Goal: Browse casually: Explore the website without a specific task or goal

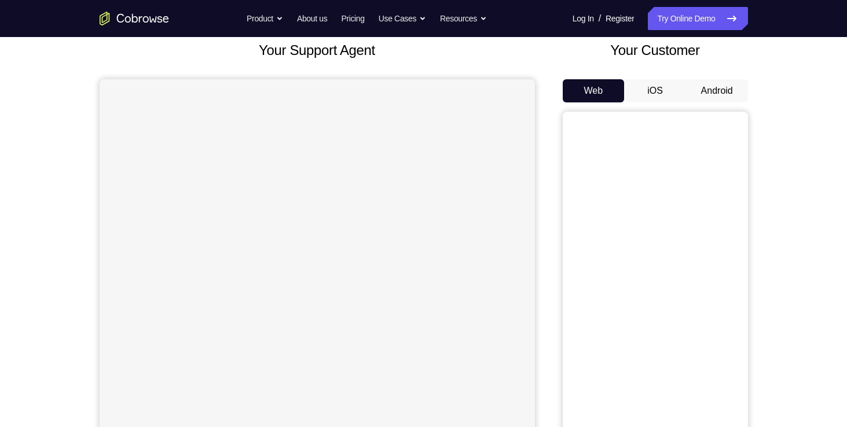
scroll to position [72, 0]
click at [719, 90] on button "Android" at bounding box center [717, 90] width 62 height 23
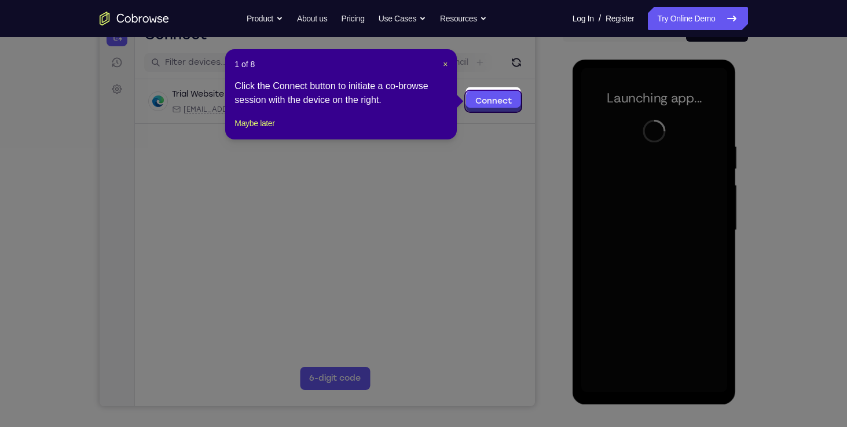
scroll to position [136, 0]
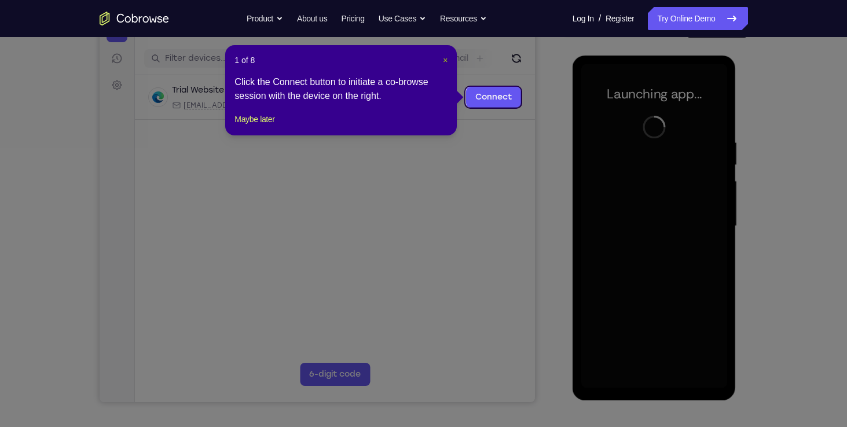
click at [445, 65] on button "×" at bounding box center [445, 60] width 5 height 12
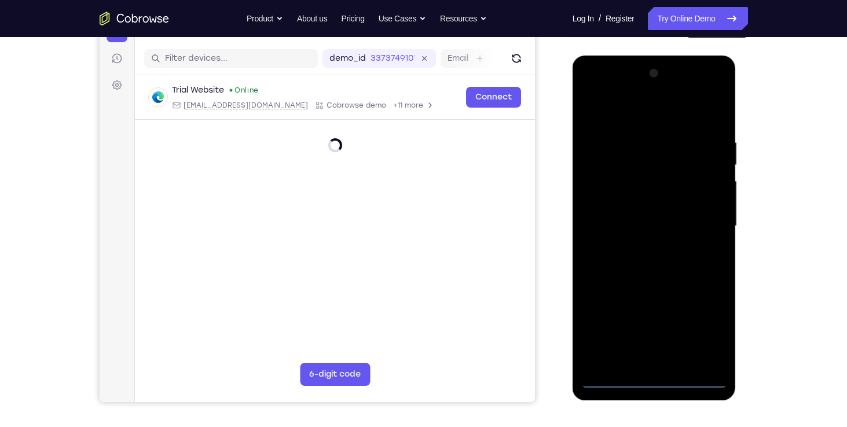
click at [659, 382] on div at bounding box center [654, 226] width 146 height 324
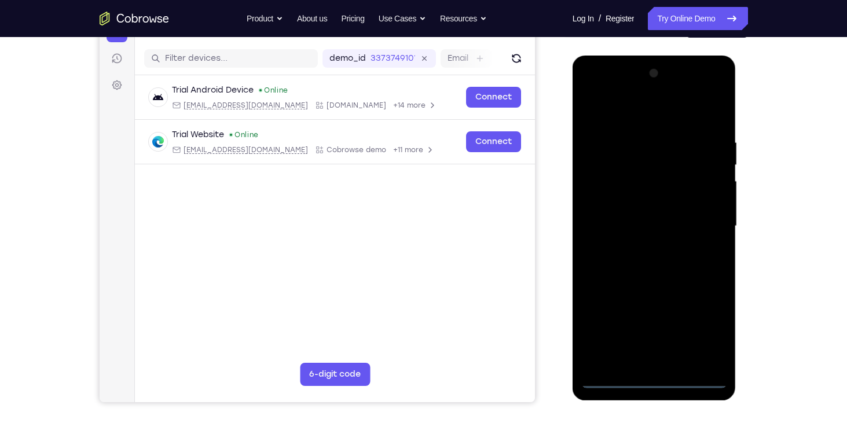
click at [708, 325] on div at bounding box center [654, 226] width 146 height 324
click at [619, 116] on div at bounding box center [654, 226] width 146 height 324
click at [706, 222] on div at bounding box center [654, 226] width 146 height 324
click at [638, 247] on div at bounding box center [654, 226] width 146 height 324
click at [637, 215] on div at bounding box center [654, 226] width 146 height 324
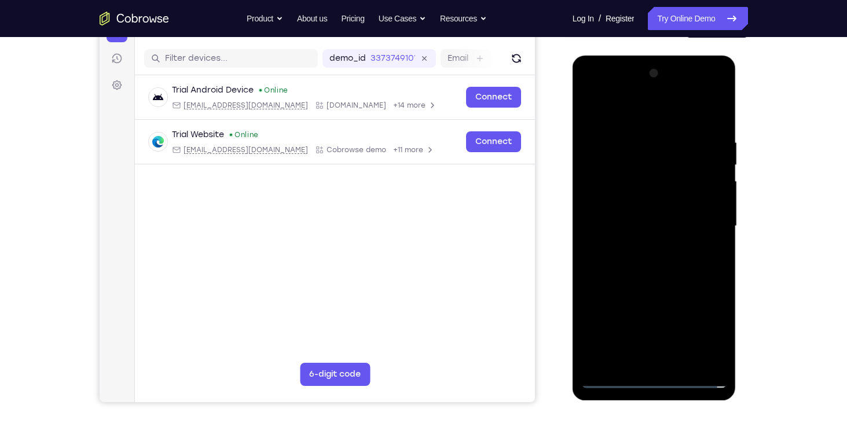
click at [660, 202] on div at bounding box center [654, 226] width 146 height 324
click at [642, 226] on div at bounding box center [654, 226] width 146 height 324
click at [603, 241] on div at bounding box center [654, 226] width 146 height 324
click at [651, 225] on div at bounding box center [654, 226] width 146 height 324
click at [633, 259] on div at bounding box center [654, 226] width 146 height 324
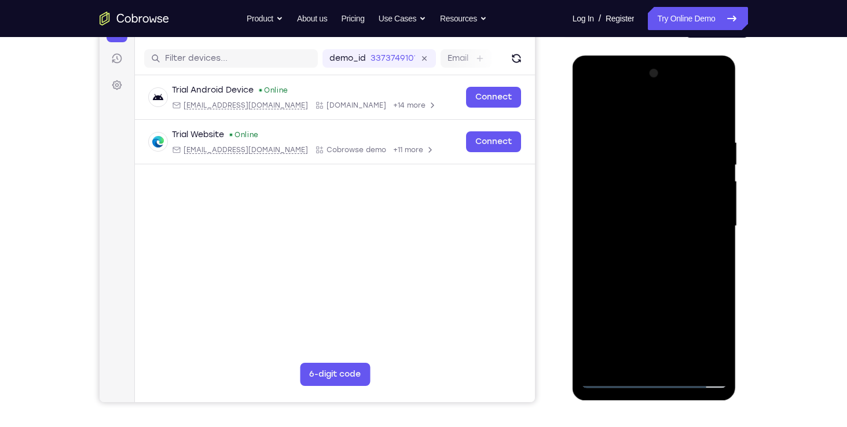
click at [660, 259] on div at bounding box center [654, 226] width 146 height 324
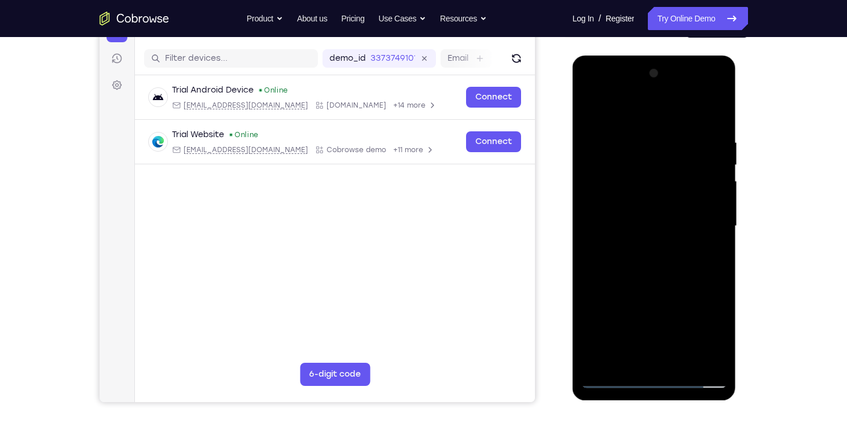
click at [660, 259] on div at bounding box center [654, 226] width 146 height 324
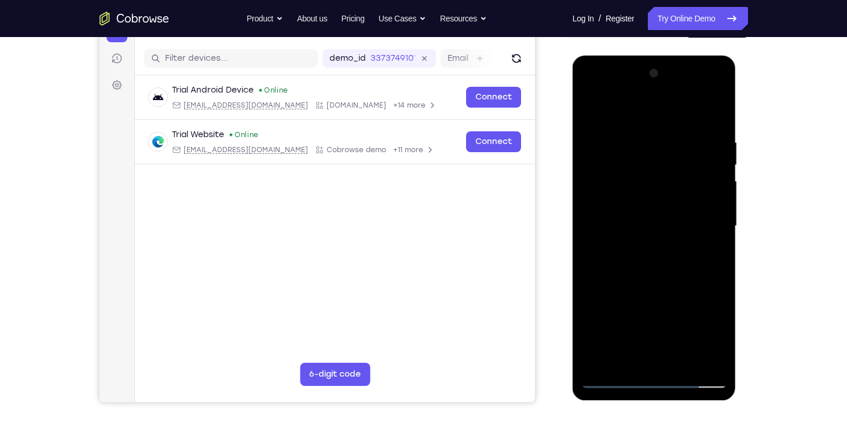
click at [660, 259] on div at bounding box center [654, 226] width 146 height 324
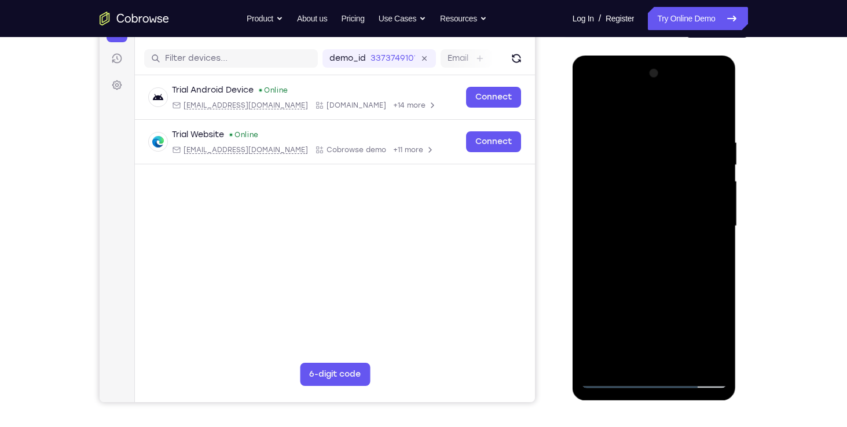
click at [660, 259] on div at bounding box center [654, 226] width 146 height 324
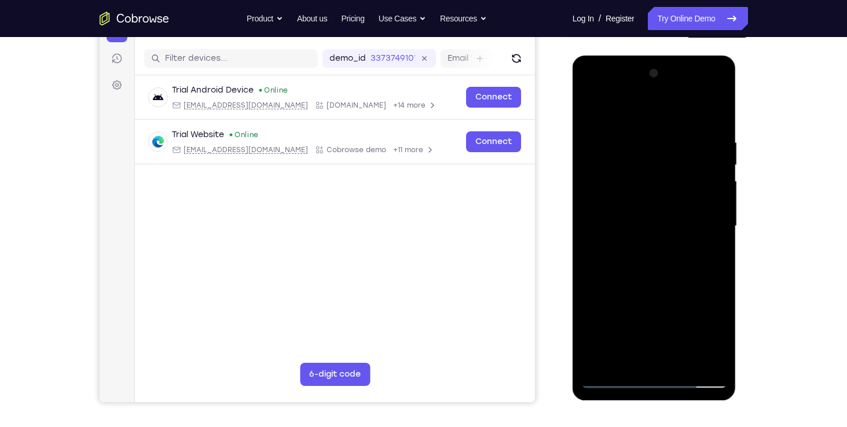
click at [660, 259] on div at bounding box center [654, 226] width 146 height 324
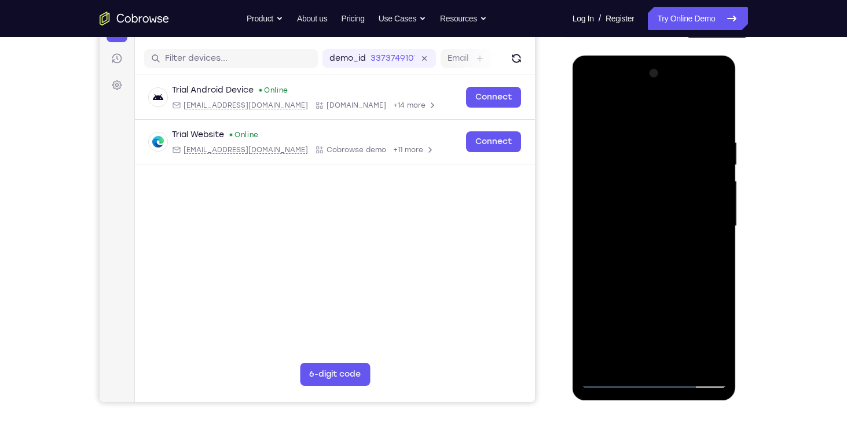
click at [660, 259] on div at bounding box center [654, 226] width 146 height 324
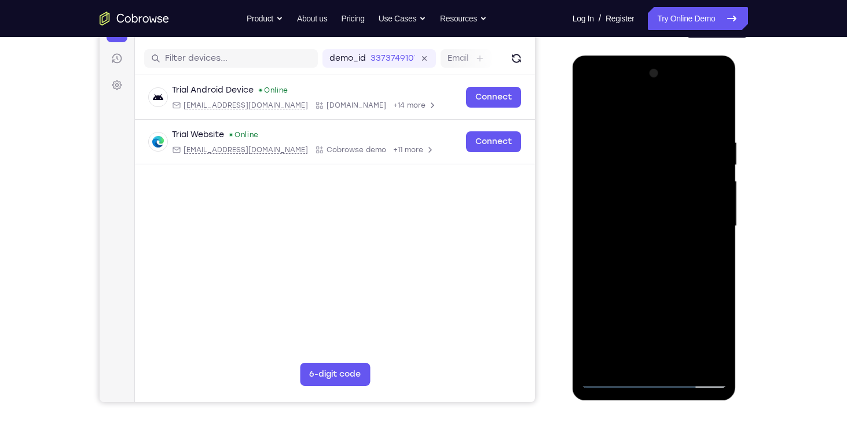
click at [660, 259] on div at bounding box center [654, 226] width 146 height 324
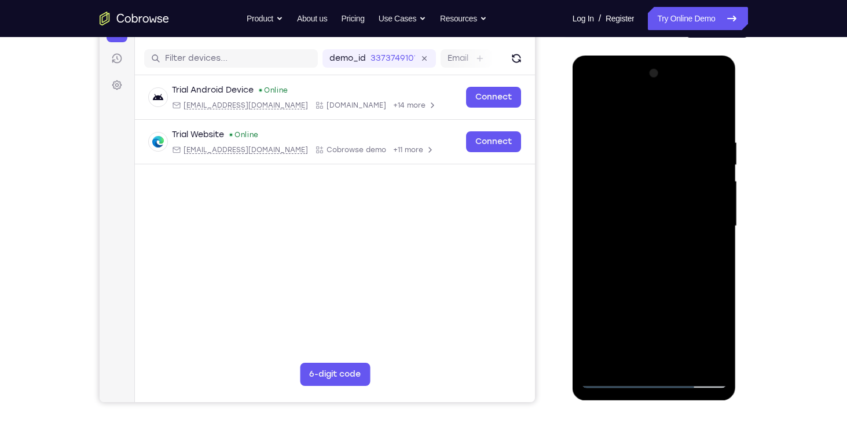
click at [661, 261] on div at bounding box center [654, 226] width 146 height 324
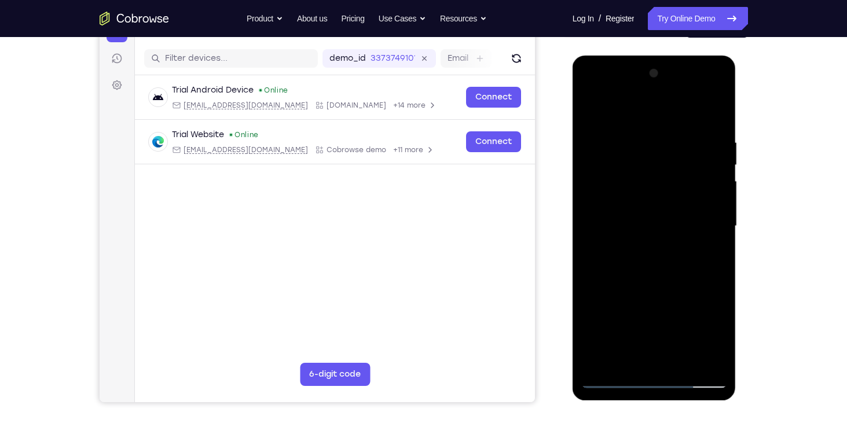
click at [661, 261] on div at bounding box center [654, 226] width 146 height 324
click at [628, 263] on div at bounding box center [654, 226] width 146 height 324
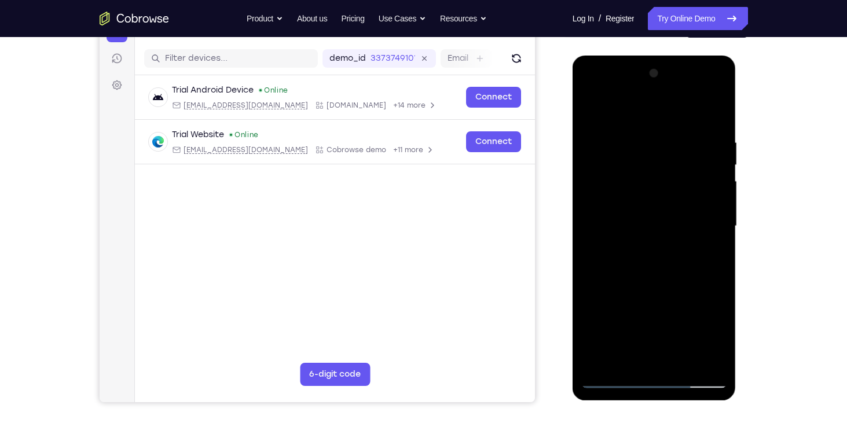
click at [628, 263] on div at bounding box center [654, 226] width 146 height 324
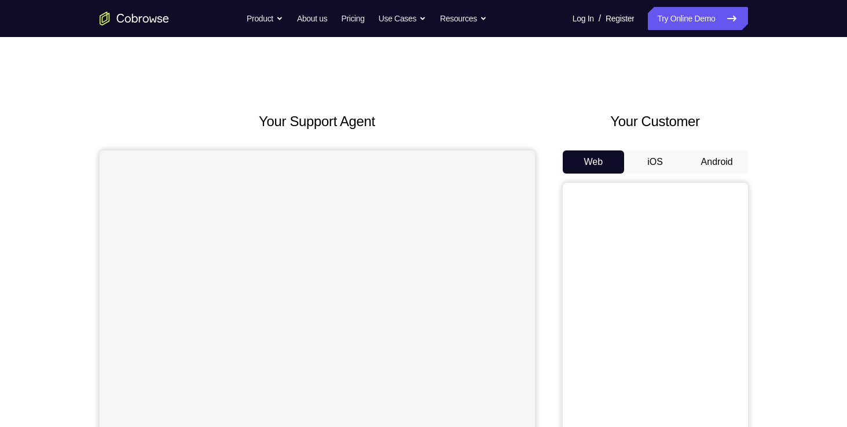
click at [720, 161] on button "Android" at bounding box center [717, 162] width 62 height 23
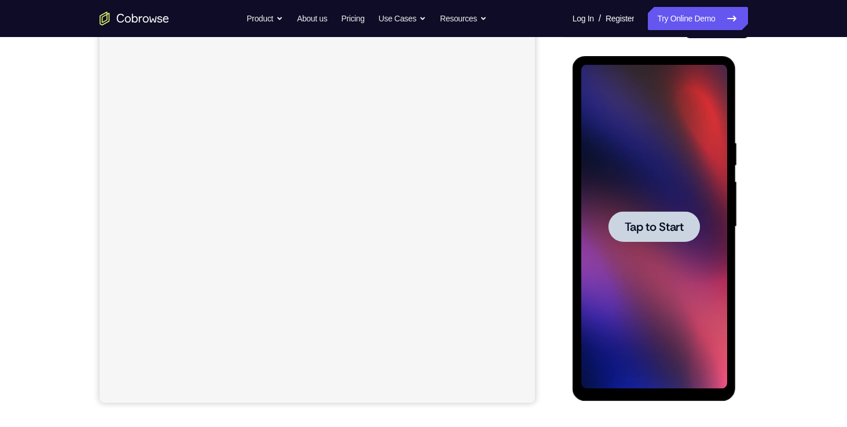
click at [683, 215] on div at bounding box center [654, 226] width 91 height 31
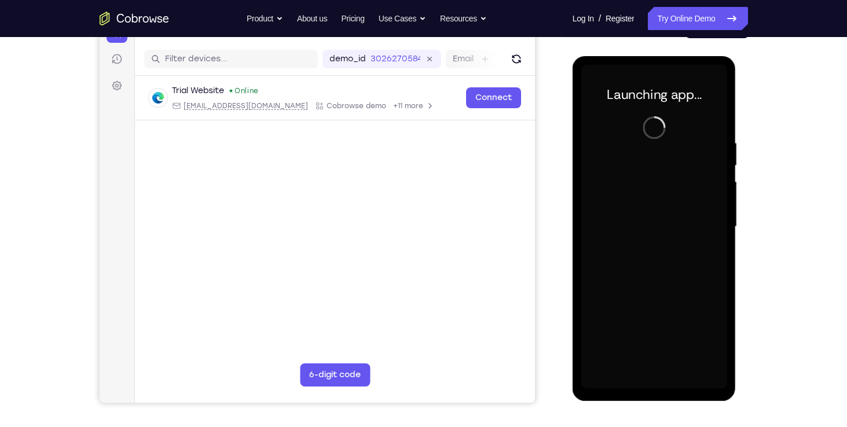
scroll to position [142, 0]
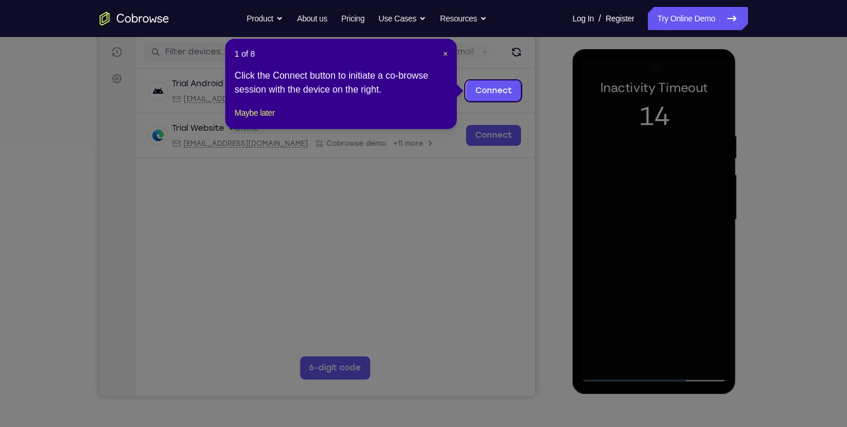
click at [583, 196] on icon at bounding box center [428, 213] width 856 height 427
click at [623, 210] on icon at bounding box center [428, 213] width 856 height 427
click at [445, 54] on span "×" at bounding box center [445, 53] width 5 height 9
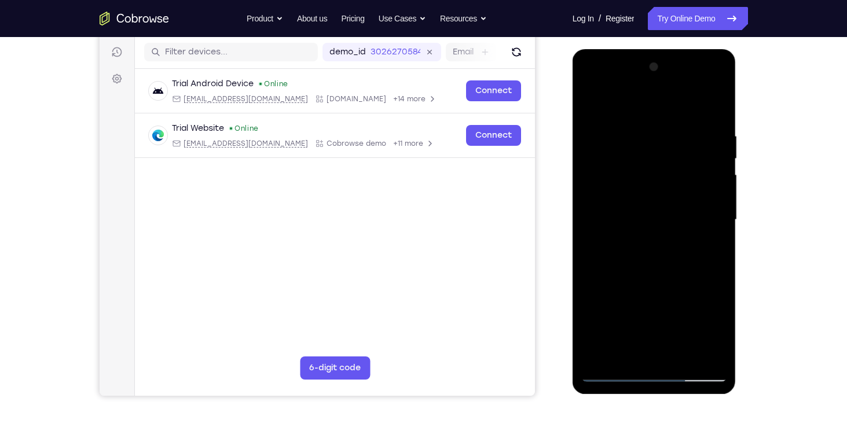
click at [649, 295] on div at bounding box center [654, 220] width 146 height 324
click at [654, 373] on div at bounding box center [654, 220] width 146 height 324
click at [705, 323] on div at bounding box center [654, 220] width 146 height 324
click at [647, 107] on div at bounding box center [654, 220] width 146 height 324
click at [704, 210] on div at bounding box center [654, 220] width 146 height 324
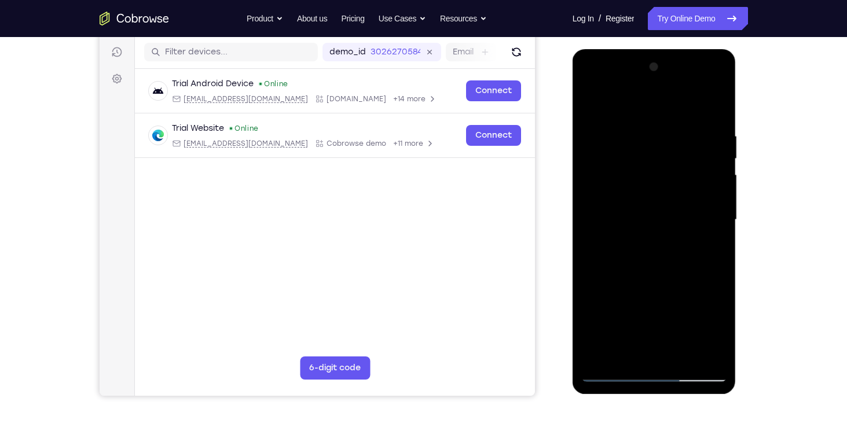
click at [646, 241] on div at bounding box center [654, 220] width 146 height 324
click at [656, 211] on div at bounding box center [654, 220] width 146 height 324
click at [661, 200] on div at bounding box center [654, 220] width 146 height 324
click at [650, 222] on div at bounding box center [654, 220] width 146 height 324
click at [662, 259] on div at bounding box center [654, 220] width 146 height 324
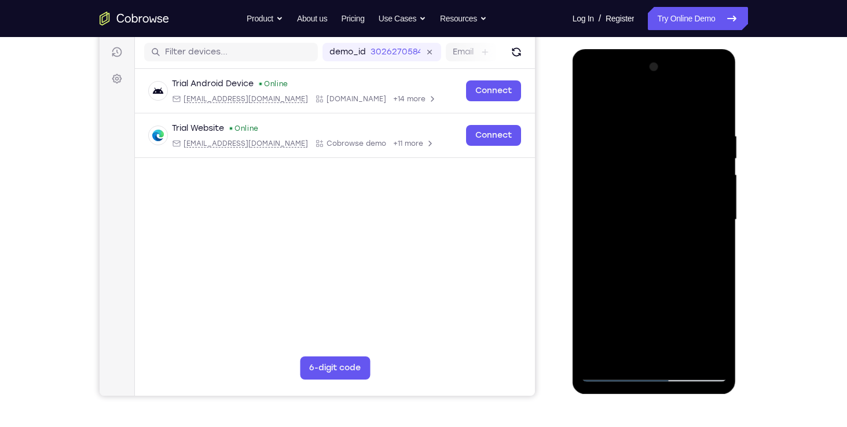
click at [656, 254] on div at bounding box center [654, 220] width 146 height 324
click at [661, 251] on div at bounding box center [654, 220] width 146 height 324
click at [664, 259] on div at bounding box center [654, 220] width 146 height 324
click at [647, 253] on div at bounding box center [654, 220] width 146 height 324
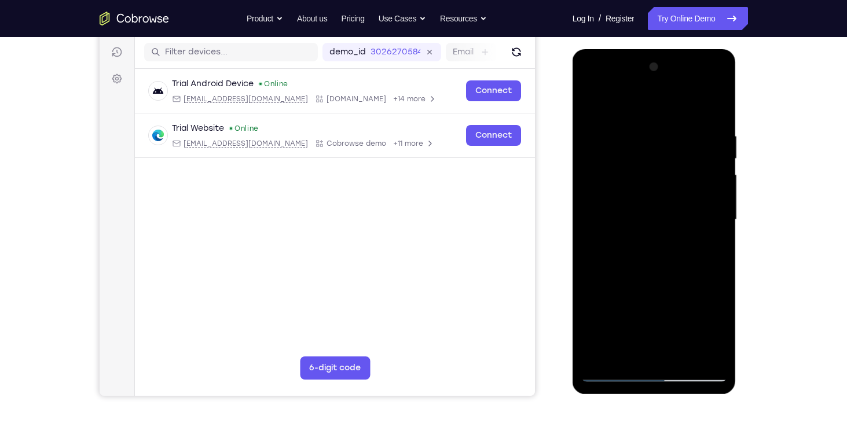
click at [647, 253] on div at bounding box center [654, 220] width 146 height 324
click at [644, 252] on div at bounding box center [654, 220] width 146 height 324
click at [646, 274] on div at bounding box center [654, 220] width 146 height 324
click at [638, 163] on div at bounding box center [654, 220] width 146 height 324
click at [617, 174] on div at bounding box center [654, 220] width 146 height 324
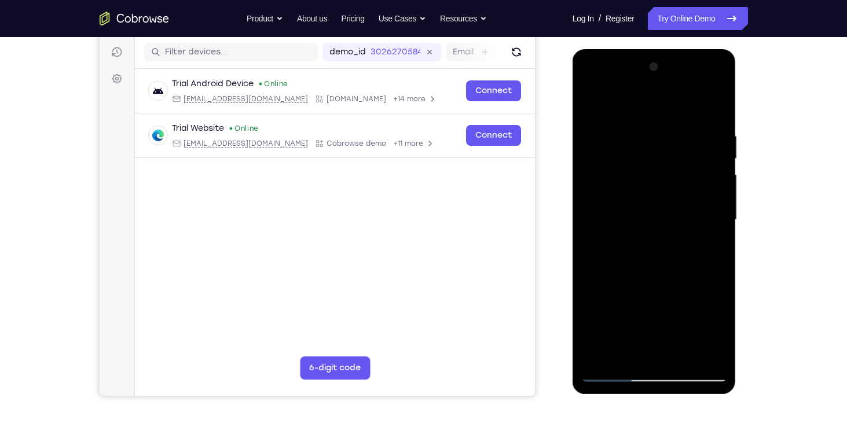
click at [643, 200] on div at bounding box center [654, 220] width 146 height 324
click at [716, 123] on div at bounding box center [654, 220] width 146 height 324
click at [715, 100] on div at bounding box center [654, 220] width 146 height 324
drag, startPoint x: 649, startPoint y: 174, endPoint x: 643, endPoint y: 314, distance: 139.7
click at [643, 314] on div at bounding box center [654, 220] width 146 height 324
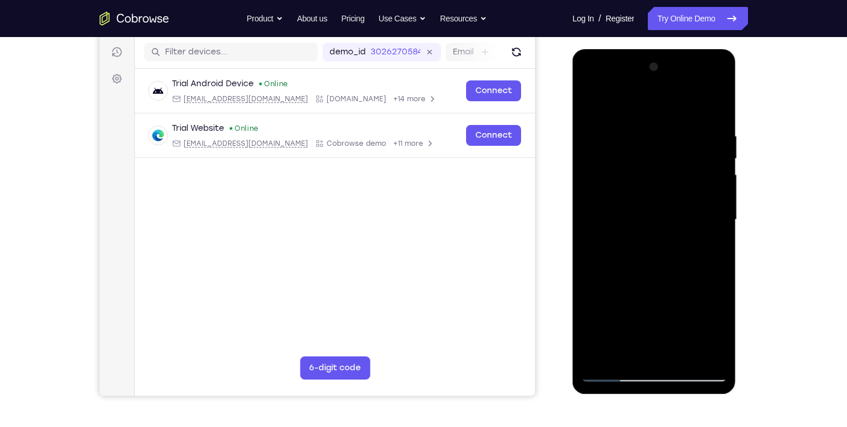
click at [592, 104] on div at bounding box center [654, 220] width 146 height 324
click at [679, 354] on div at bounding box center [654, 220] width 146 height 324
click at [662, 280] on div at bounding box center [654, 220] width 146 height 324
click at [649, 184] on div at bounding box center [654, 220] width 146 height 324
click at [636, 352] on div at bounding box center [654, 220] width 146 height 324
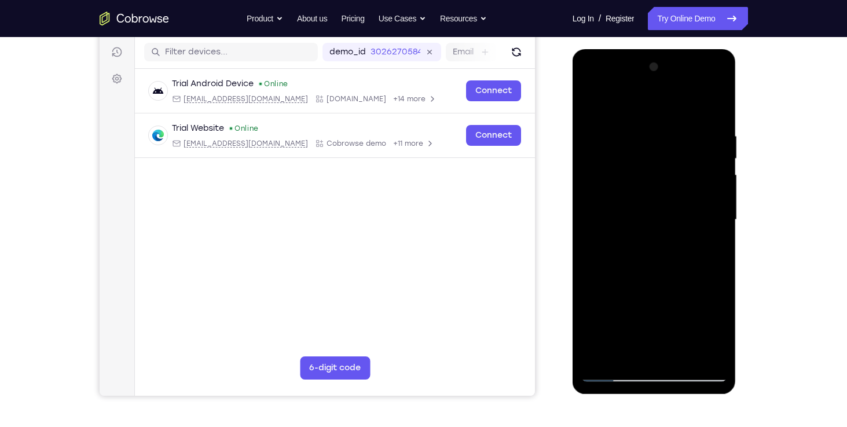
click at [672, 201] on div at bounding box center [654, 220] width 146 height 324
click at [608, 107] on div at bounding box center [654, 220] width 146 height 324
click at [656, 279] on div at bounding box center [654, 220] width 146 height 324
click at [719, 217] on div at bounding box center [654, 220] width 146 height 324
click at [718, 222] on div at bounding box center [654, 220] width 146 height 324
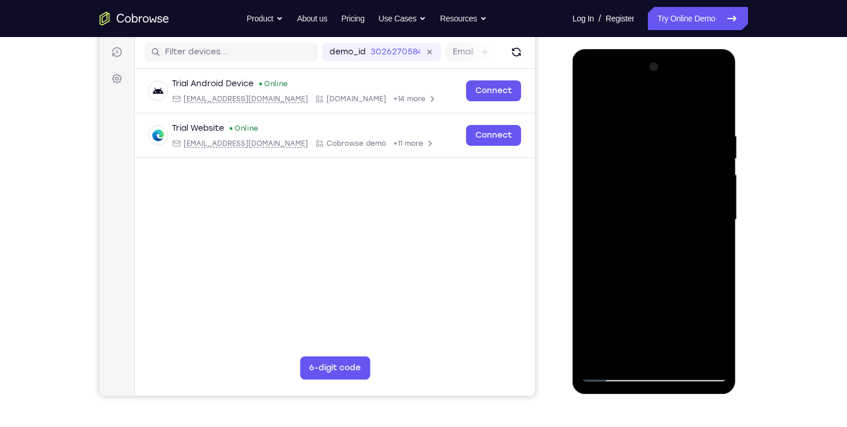
click at [591, 99] on div at bounding box center [654, 220] width 146 height 324
click at [589, 103] on div at bounding box center [654, 220] width 146 height 324
click at [648, 263] on div at bounding box center [654, 220] width 146 height 324
click at [635, 349] on div at bounding box center [654, 220] width 146 height 324
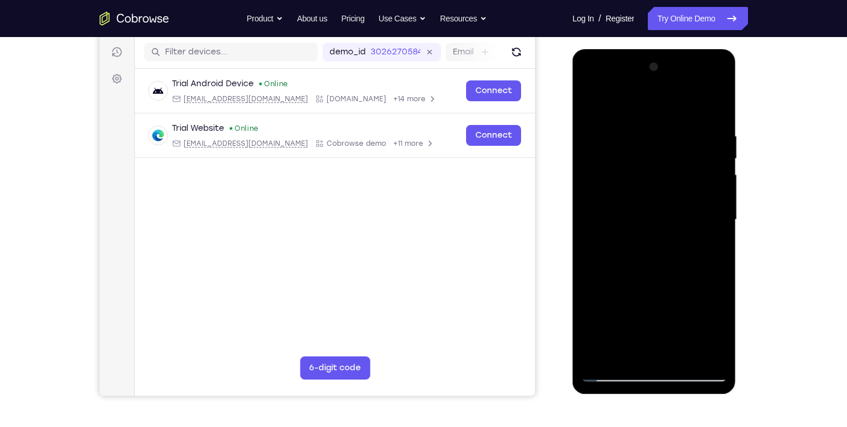
click at [588, 106] on div at bounding box center [654, 220] width 146 height 324
click at [591, 105] on div at bounding box center [654, 220] width 146 height 324
drag, startPoint x: 681, startPoint y: 284, endPoint x: 682, endPoint y: 232, distance: 51.6
click at [682, 232] on div at bounding box center [654, 220] width 146 height 324
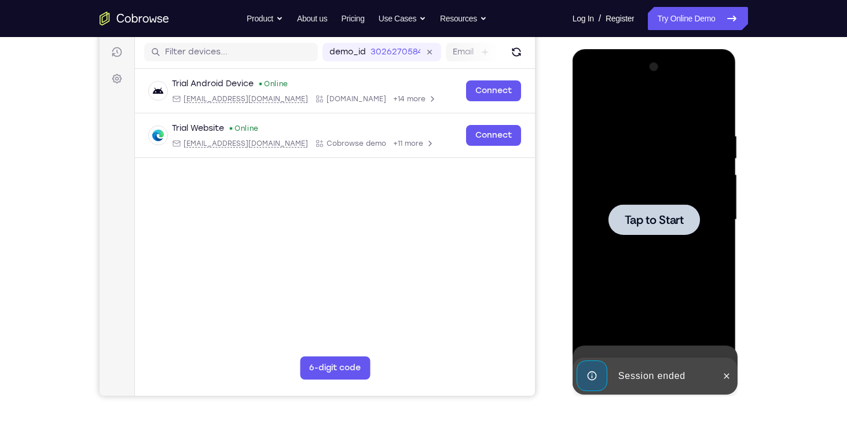
click at [720, 225] on div at bounding box center [654, 220] width 146 height 324
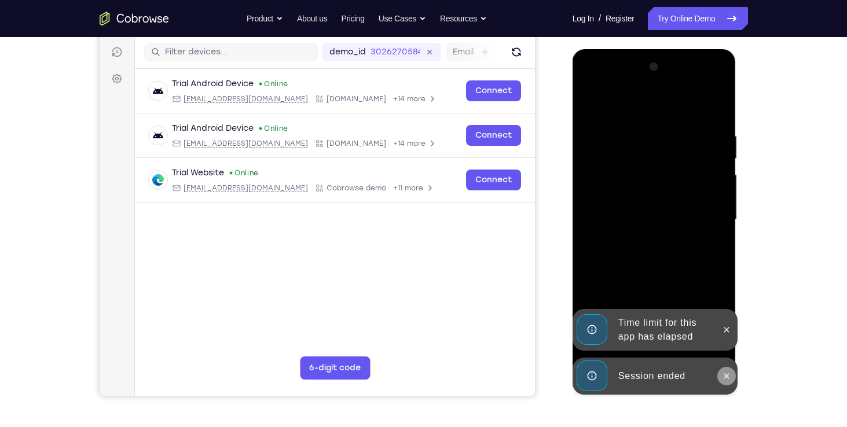
click at [728, 375] on icon at bounding box center [726, 376] width 9 height 9
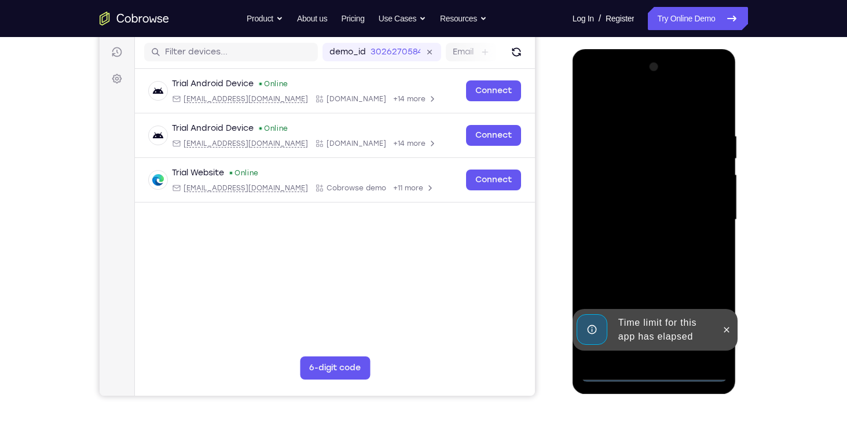
click at [728, 351] on div "Time limit for this app has elapsed" at bounding box center [655, 330] width 165 height 42
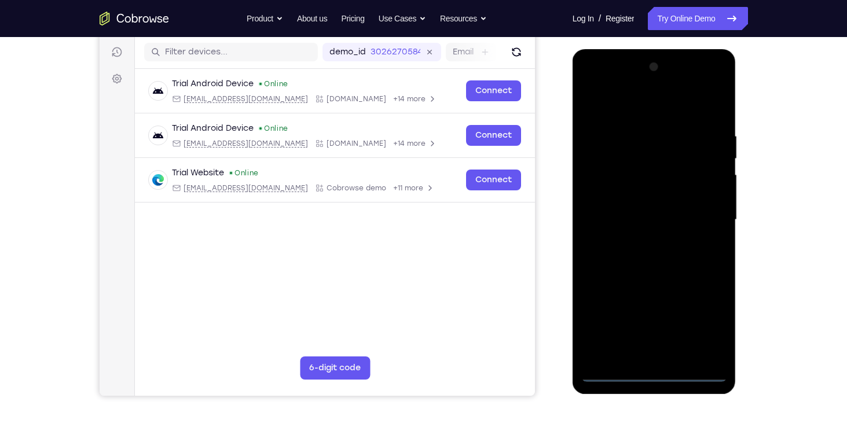
click at [650, 369] on div at bounding box center [654, 220] width 146 height 324
click at [655, 371] on div at bounding box center [654, 220] width 146 height 324
click at [712, 316] on div at bounding box center [654, 220] width 146 height 324
click at [617, 111] on div at bounding box center [654, 220] width 146 height 324
click at [702, 218] on div at bounding box center [654, 220] width 146 height 324
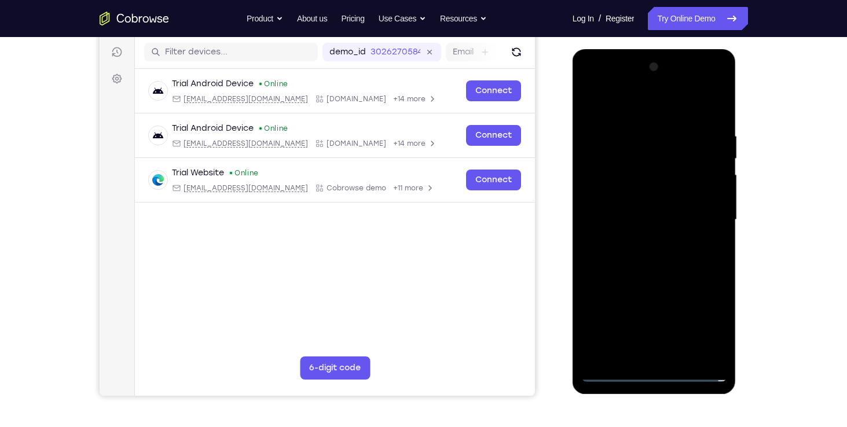
click at [641, 238] on div at bounding box center [654, 220] width 146 height 324
click at [662, 211] on div at bounding box center [654, 220] width 146 height 324
click at [669, 199] on div at bounding box center [654, 220] width 146 height 324
click at [635, 219] on div at bounding box center [654, 220] width 146 height 324
click at [653, 259] on div at bounding box center [654, 220] width 146 height 324
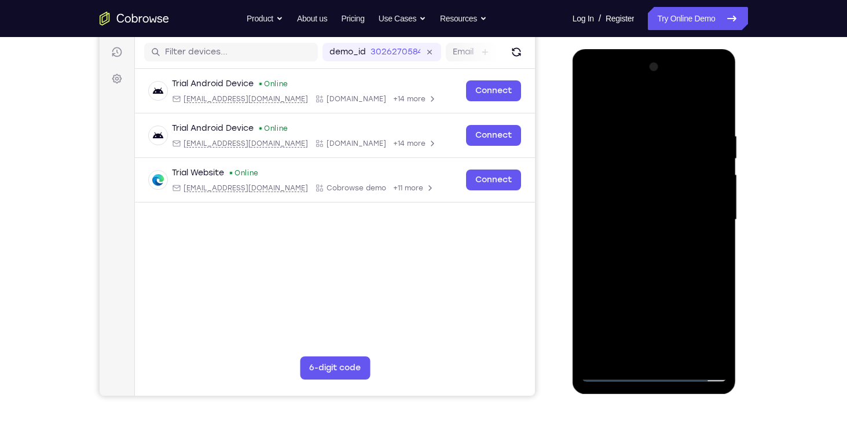
click at [661, 250] on div at bounding box center [654, 220] width 146 height 324
click at [652, 274] on div at bounding box center [654, 220] width 146 height 324
click at [650, 278] on div at bounding box center [654, 220] width 146 height 324
click at [656, 167] on div at bounding box center [654, 220] width 146 height 324
click at [651, 188] on div at bounding box center [654, 220] width 146 height 324
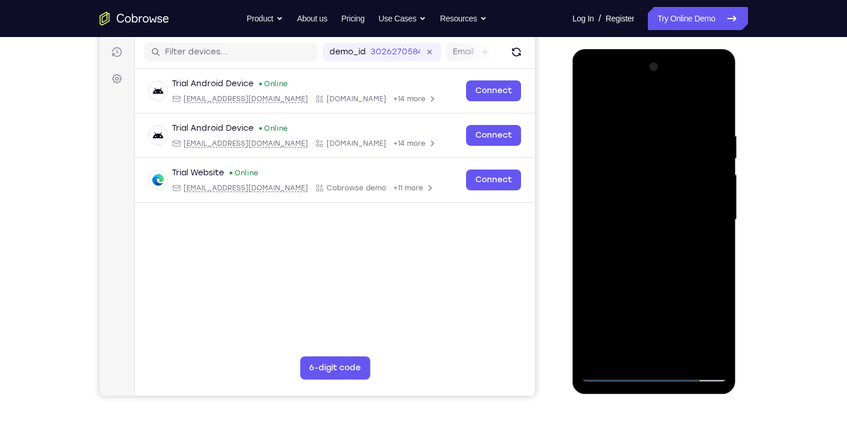
click at [651, 188] on div at bounding box center [654, 220] width 146 height 324
click at [645, 170] on div at bounding box center [654, 220] width 146 height 324
click at [720, 116] on div at bounding box center [654, 220] width 146 height 324
click at [635, 125] on div at bounding box center [654, 220] width 146 height 324
click at [715, 352] on div at bounding box center [654, 220] width 146 height 324
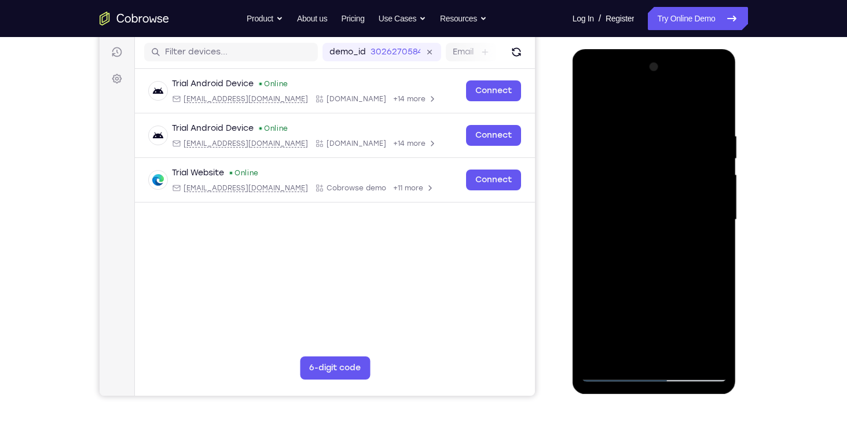
click at [709, 230] on div at bounding box center [654, 220] width 146 height 324
click at [593, 221] on div at bounding box center [654, 220] width 146 height 324
click at [666, 349] on div at bounding box center [654, 220] width 146 height 324
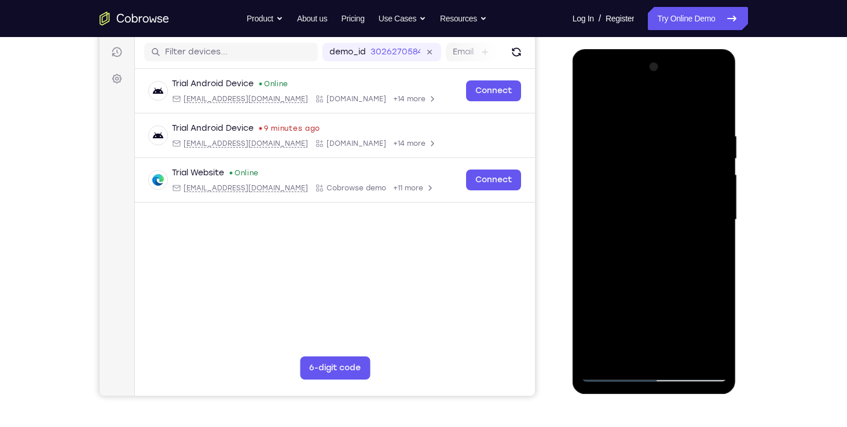
click at [622, 352] on div at bounding box center [654, 220] width 146 height 324
drag, startPoint x: 625, startPoint y: 326, endPoint x: 636, endPoint y: 287, distance: 40.3
click at [636, 287] on div at bounding box center [654, 220] width 146 height 324
drag, startPoint x: 649, startPoint y: 315, endPoint x: 662, endPoint y: 259, distance: 57.3
click at [662, 259] on div at bounding box center [654, 220] width 146 height 324
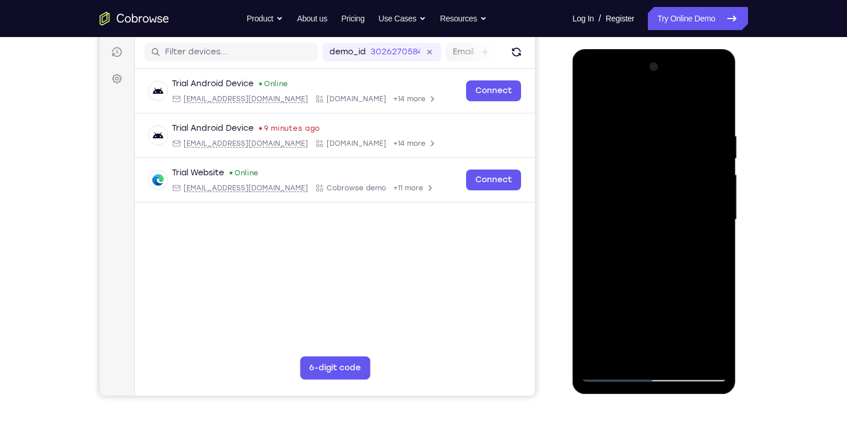
drag, startPoint x: 653, startPoint y: 316, endPoint x: 665, endPoint y: 287, distance: 31.9
click at [665, 287] on div at bounding box center [654, 220] width 146 height 324
click at [685, 319] on div at bounding box center [654, 220] width 146 height 324
click at [692, 206] on div at bounding box center [654, 220] width 146 height 324
click at [689, 352] on div at bounding box center [654, 220] width 146 height 324
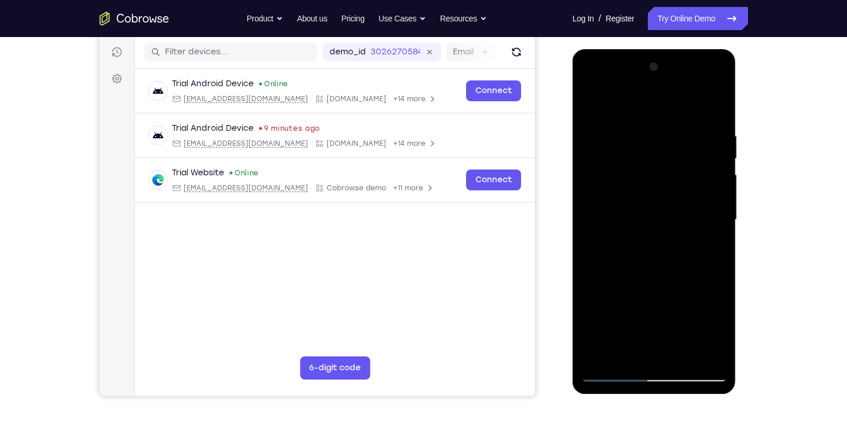
click at [714, 350] on div at bounding box center [654, 220] width 146 height 324
click at [713, 106] on div at bounding box center [654, 220] width 146 height 324
click at [673, 122] on div at bounding box center [654, 220] width 146 height 324
click at [699, 352] on div at bounding box center [654, 220] width 146 height 324
click at [709, 190] on div at bounding box center [654, 220] width 146 height 324
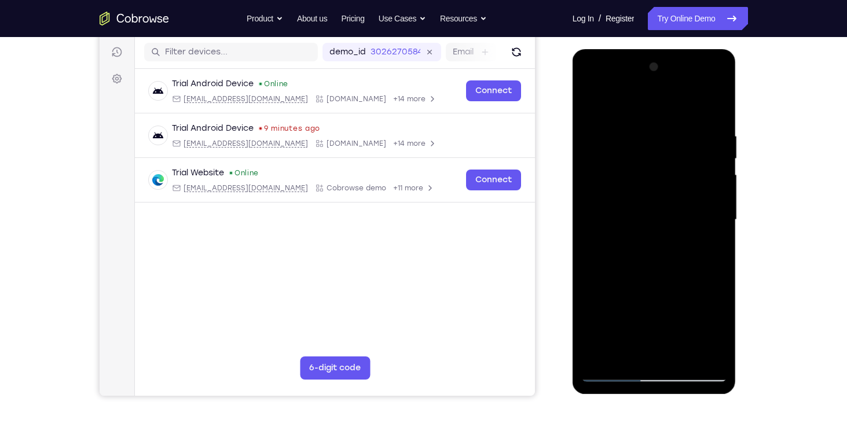
click at [709, 190] on div at bounding box center [654, 220] width 146 height 324
click at [711, 189] on div at bounding box center [654, 220] width 146 height 324
click at [713, 112] on div at bounding box center [654, 220] width 146 height 324
click at [711, 129] on div at bounding box center [654, 220] width 146 height 324
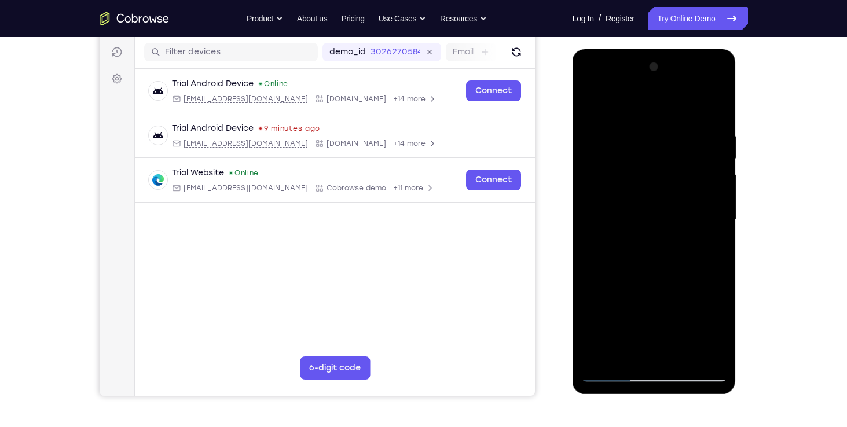
click at [713, 105] on div at bounding box center [654, 220] width 146 height 324
click at [686, 356] on div at bounding box center [654, 220] width 146 height 324
click at [665, 281] on div at bounding box center [654, 220] width 146 height 324
click at [658, 185] on div at bounding box center [654, 220] width 146 height 324
click at [642, 349] on div at bounding box center [654, 220] width 146 height 324
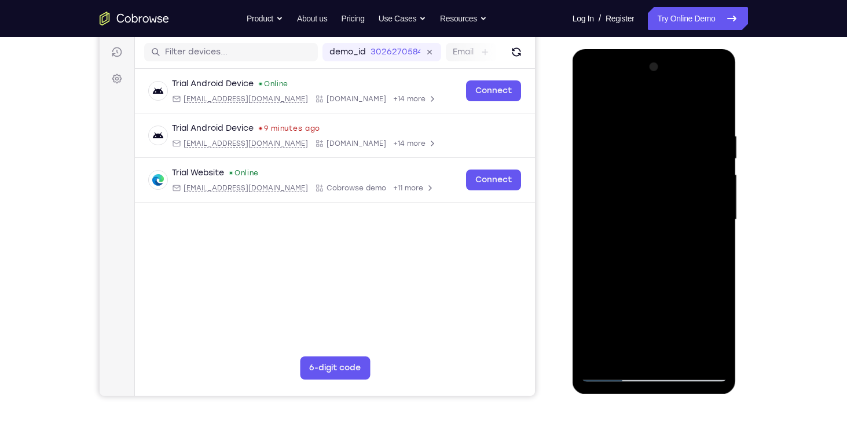
click at [623, 352] on div at bounding box center [654, 220] width 146 height 324
click at [591, 341] on div at bounding box center [654, 220] width 146 height 324
click at [625, 236] on div at bounding box center [654, 220] width 146 height 324
click at [594, 358] on div at bounding box center [654, 220] width 146 height 324
click at [632, 245] on div at bounding box center [654, 220] width 146 height 324
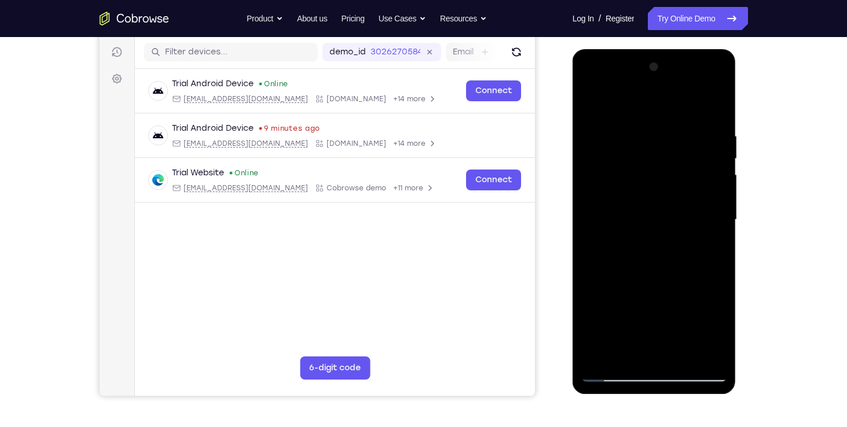
click at [647, 186] on div at bounding box center [654, 220] width 146 height 324
click at [643, 291] on div at bounding box center [654, 220] width 146 height 324
click at [668, 291] on div at bounding box center [654, 220] width 146 height 324
click at [666, 186] on div at bounding box center [654, 220] width 146 height 324
click at [673, 289] on div at bounding box center [654, 220] width 146 height 324
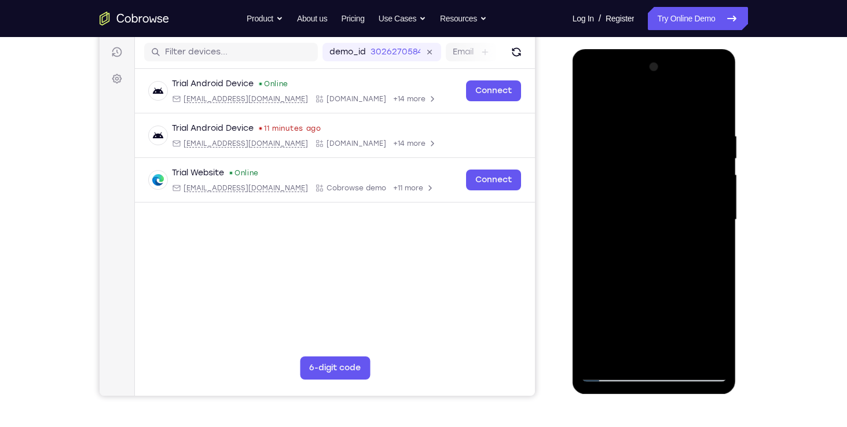
click at [698, 289] on div at bounding box center [654, 220] width 146 height 324
click at [624, 191] on div at bounding box center [654, 220] width 146 height 324
click at [654, 290] on div at bounding box center [654, 220] width 146 height 324
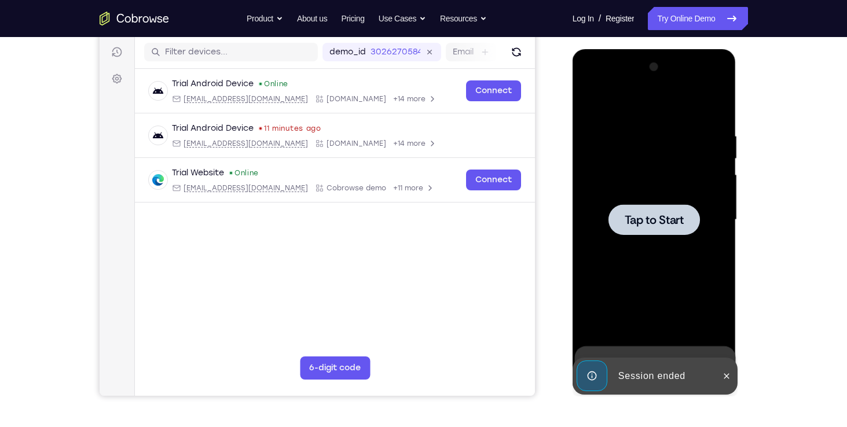
click at [661, 206] on div at bounding box center [654, 219] width 91 height 31
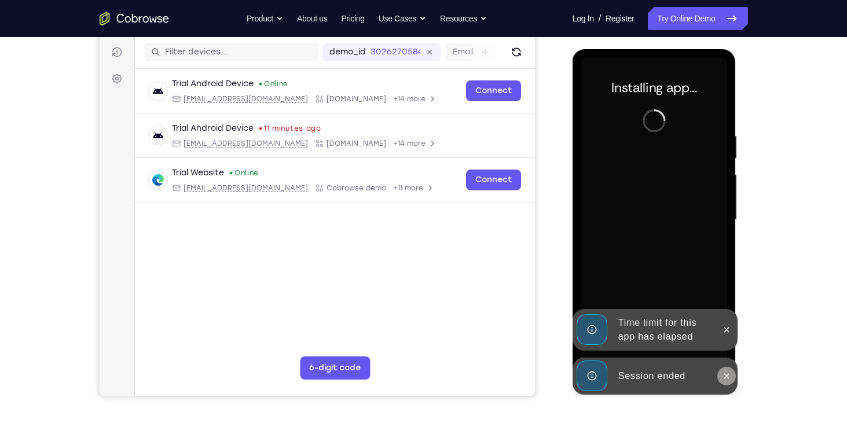
click at [728, 374] on icon at bounding box center [726, 376] width 9 height 9
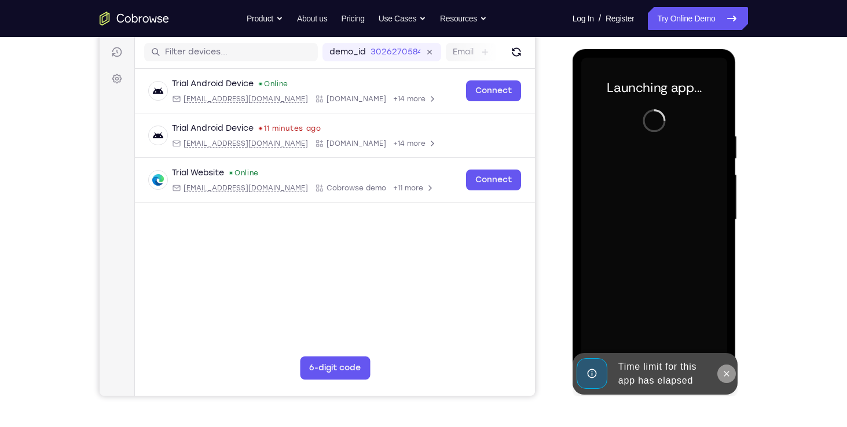
click at [724, 367] on button at bounding box center [727, 374] width 19 height 19
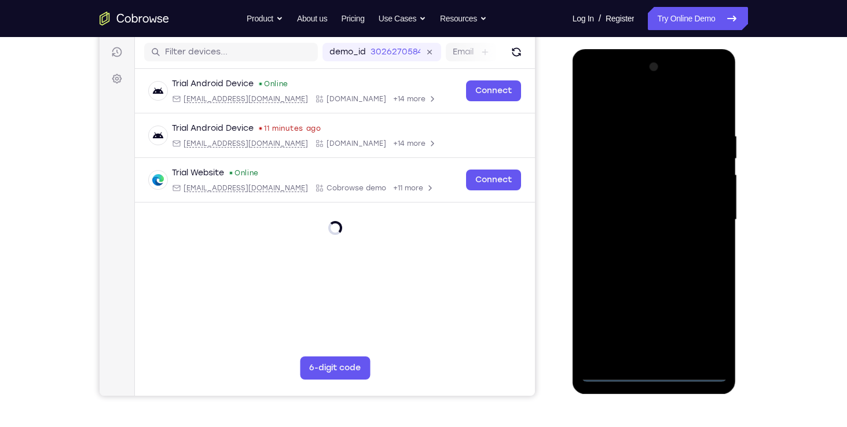
click at [655, 375] on div at bounding box center [654, 220] width 146 height 324
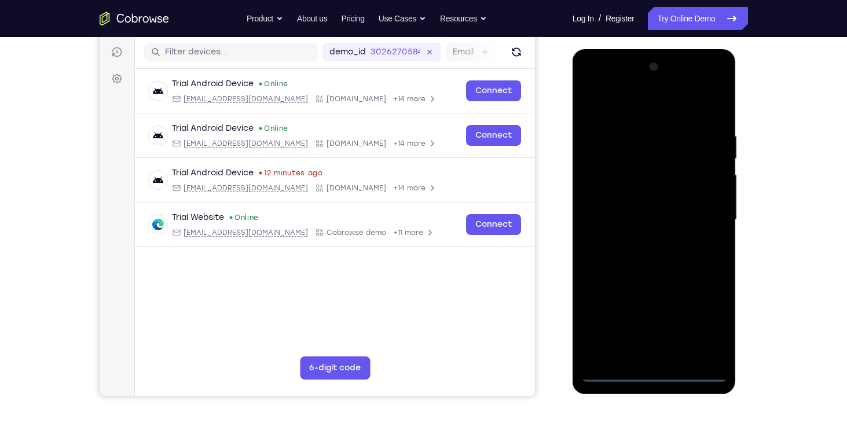
click at [704, 318] on div at bounding box center [654, 220] width 146 height 324
click at [671, 107] on div at bounding box center [654, 220] width 146 height 324
click at [704, 214] on div at bounding box center [654, 220] width 146 height 324
click at [639, 241] on div at bounding box center [654, 220] width 146 height 324
click at [647, 207] on div at bounding box center [654, 220] width 146 height 324
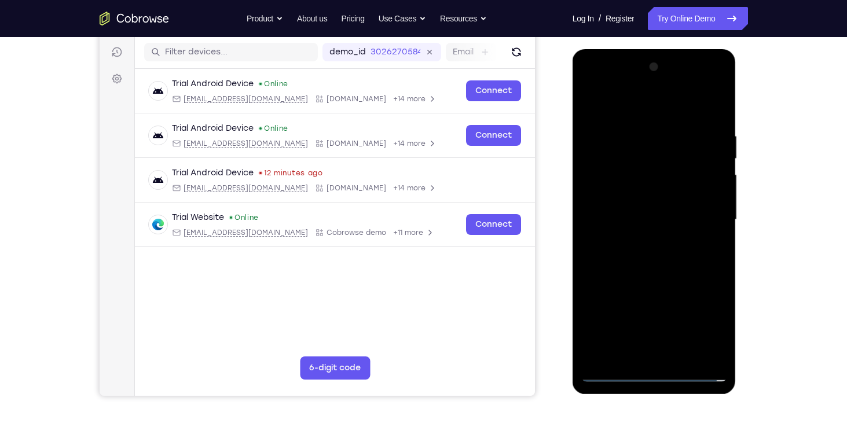
click at [665, 203] on div at bounding box center [654, 220] width 146 height 324
click at [646, 221] on div at bounding box center [654, 220] width 146 height 324
click at [655, 254] on div at bounding box center [654, 220] width 146 height 324
click at [645, 278] on div at bounding box center [654, 220] width 146 height 324
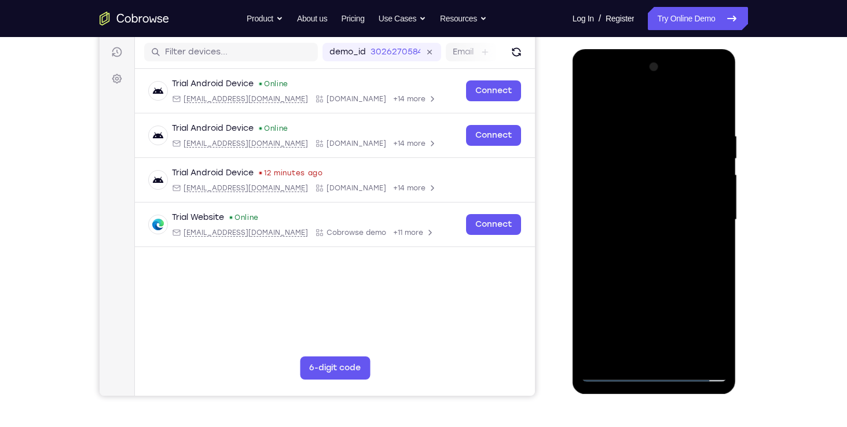
click at [653, 278] on div at bounding box center [654, 220] width 146 height 324
click at [633, 164] on div at bounding box center [654, 220] width 146 height 324
click at [629, 172] on div at bounding box center [654, 220] width 146 height 324
click at [660, 276] on div at bounding box center [654, 220] width 146 height 324
click at [680, 357] on div at bounding box center [654, 220] width 146 height 324
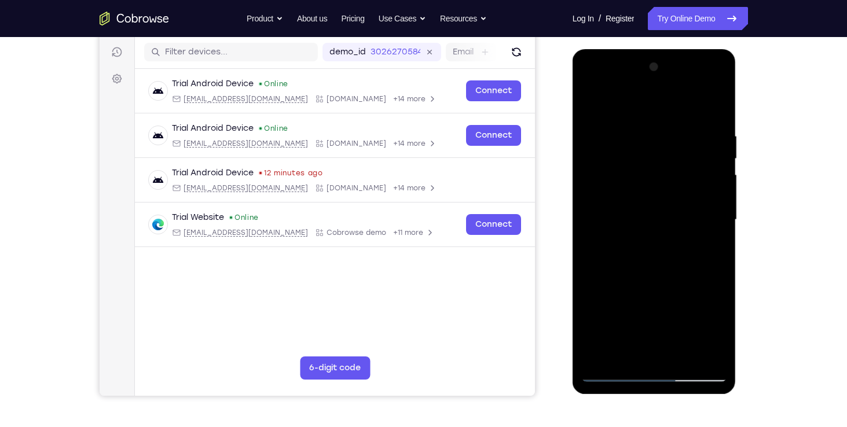
click at [671, 282] on div at bounding box center [654, 220] width 146 height 324
click at [662, 182] on div at bounding box center [654, 220] width 146 height 324
click at [646, 352] on div at bounding box center [654, 220] width 146 height 324
click at [624, 189] on div at bounding box center [654, 220] width 146 height 324
click at [654, 291] on div at bounding box center [654, 220] width 146 height 324
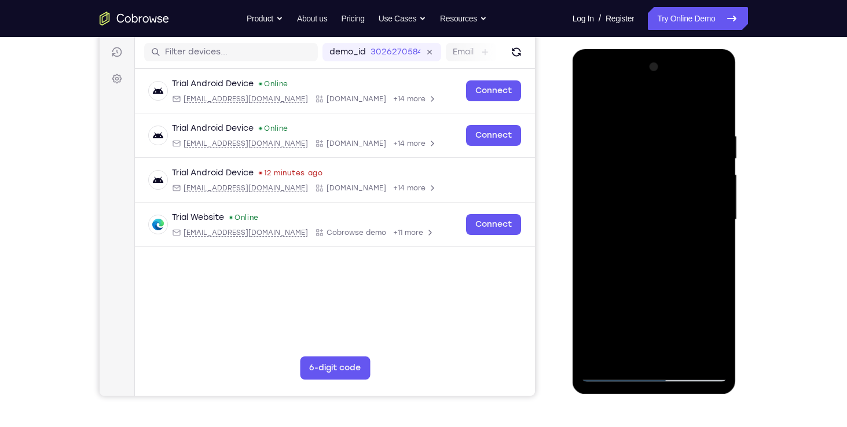
click at [667, 184] on div at bounding box center [654, 220] width 146 height 324
click at [694, 287] on div at bounding box center [654, 220] width 146 height 324
click at [589, 108] on div at bounding box center [654, 220] width 146 height 324
click at [650, 235] on div at bounding box center [654, 220] width 146 height 324
click at [646, 351] on div at bounding box center [654, 220] width 146 height 324
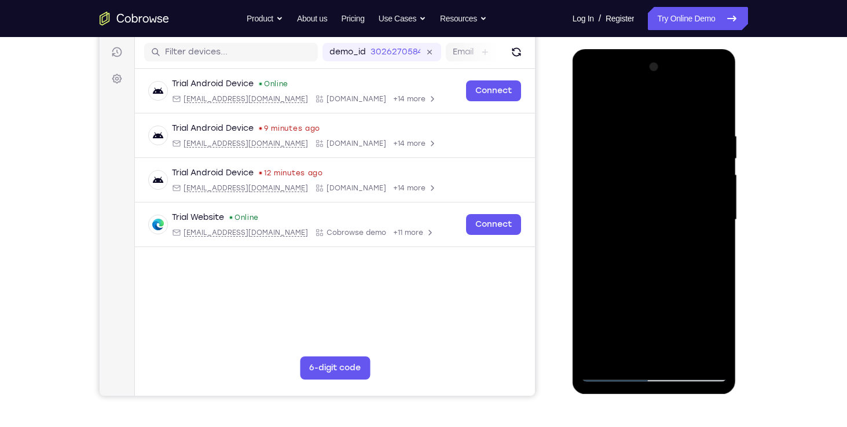
click at [714, 211] on div at bounding box center [654, 220] width 146 height 324
click at [678, 312] on div at bounding box center [654, 220] width 146 height 324
click at [665, 295] on div at bounding box center [654, 220] width 146 height 324
click at [671, 217] on div at bounding box center [654, 220] width 146 height 324
click at [592, 104] on div at bounding box center [654, 220] width 146 height 324
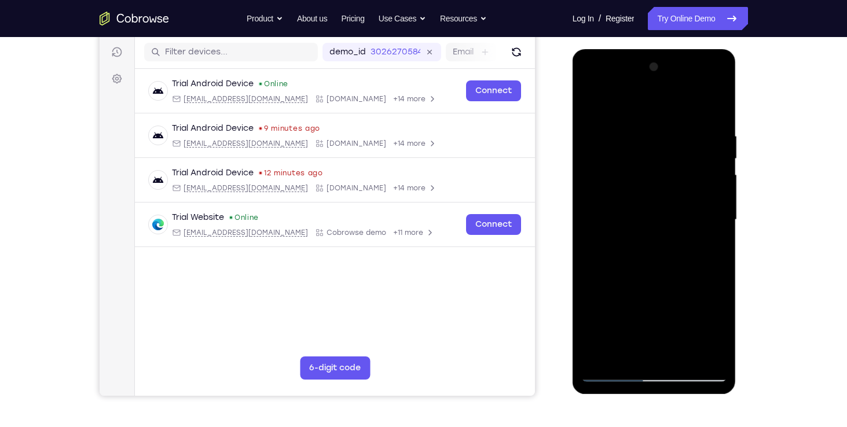
click at [593, 102] on div at bounding box center [654, 220] width 146 height 324
click at [640, 130] on div at bounding box center [654, 220] width 146 height 324
click at [715, 182] on div at bounding box center [654, 220] width 146 height 324
click at [714, 188] on div at bounding box center [654, 220] width 146 height 324
click at [701, 351] on div at bounding box center [654, 220] width 146 height 324
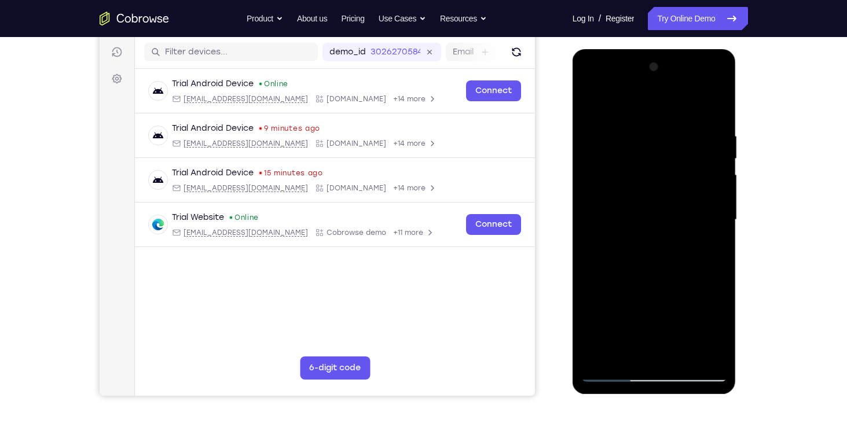
click at [711, 236] on div at bounding box center [654, 220] width 146 height 324
click at [700, 350] on div at bounding box center [654, 220] width 146 height 324
click at [700, 253] on div at bounding box center [654, 220] width 146 height 324
click at [711, 216] on div at bounding box center [654, 220] width 146 height 324
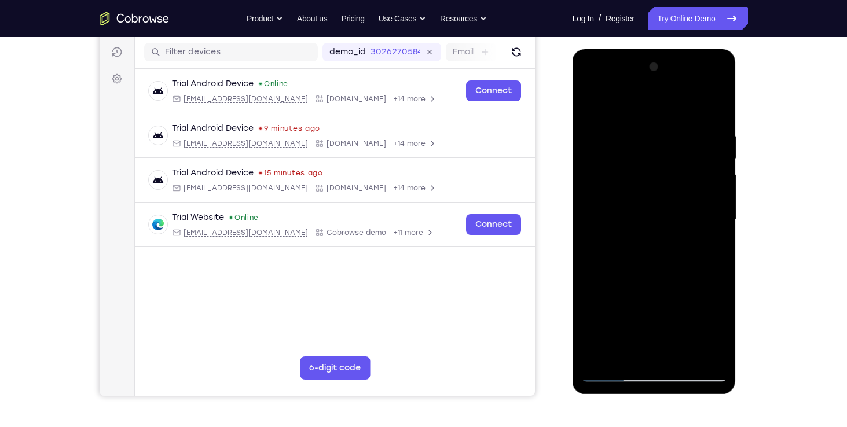
click at [716, 144] on div at bounding box center [654, 220] width 146 height 324
click at [716, 150] on div at bounding box center [654, 220] width 146 height 324
click at [714, 145] on div at bounding box center [654, 220] width 146 height 324
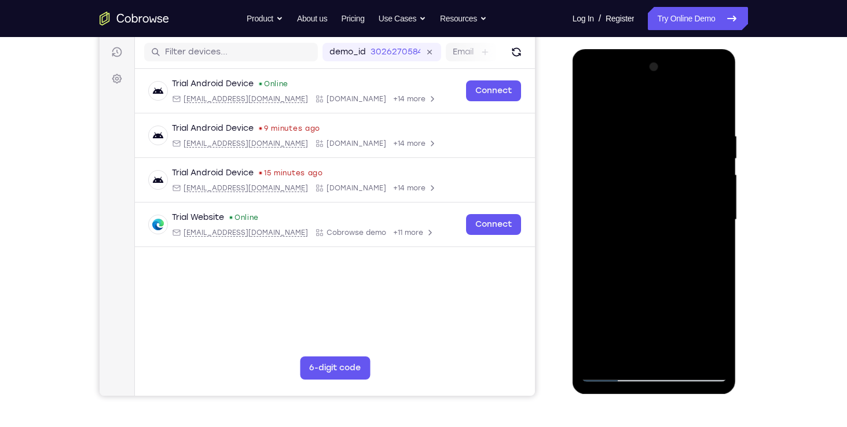
click at [713, 108] on div at bounding box center [654, 220] width 146 height 324
drag, startPoint x: 680, startPoint y: 229, endPoint x: 684, endPoint y: 104, distance: 124.6
click at [684, 104] on div at bounding box center [654, 220] width 146 height 324
drag, startPoint x: 654, startPoint y: 269, endPoint x: 663, endPoint y: 149, distance: 120.8
click at [663, 149] on div at bounding box center [654, 220] width 146 height 324
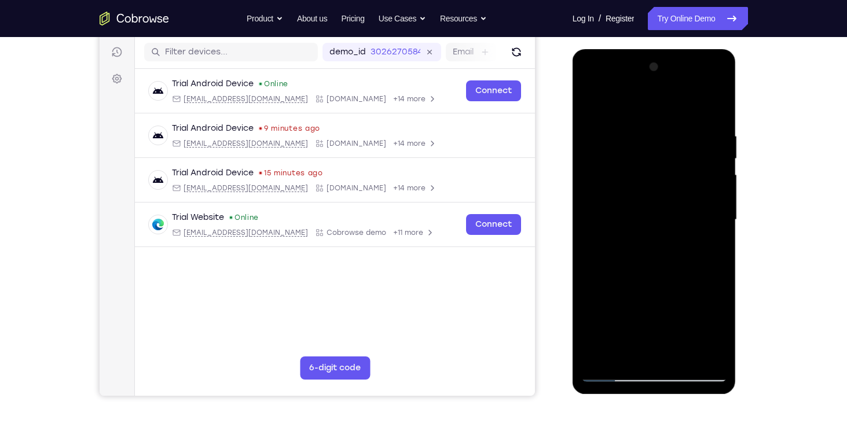
click at [719, 242] on div at bounding box center [654, 220] width 146 height 324
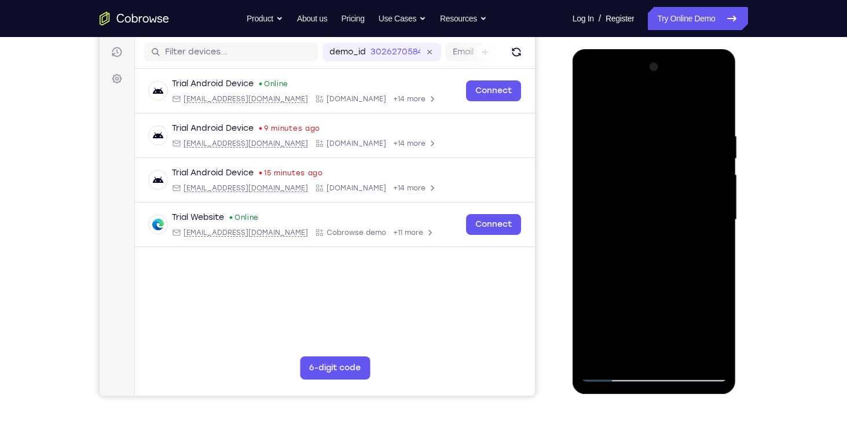
click at [719, 242] on div at bounding box center [654, 220] width 146 height 324
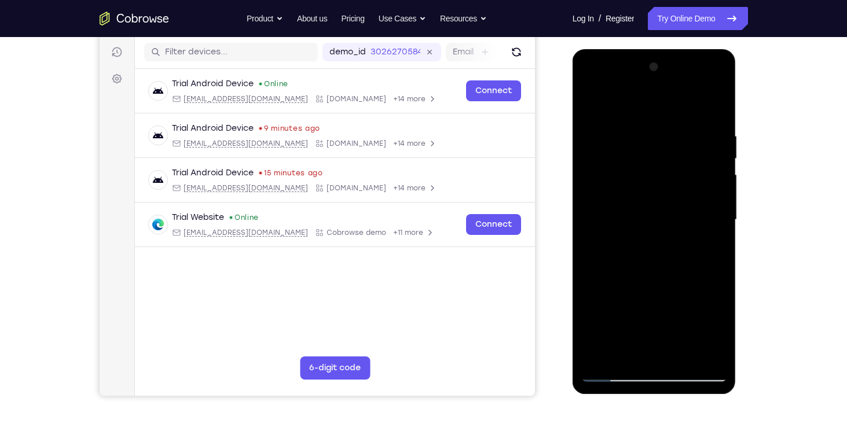
drag, startPoint x: 684, startPoint y: 275, endPoint x: 679, endPoint y: 141, distance: 134.5
click at [679, 141] on div at bounding box center [654, 220] width 146 height 324
drag, startPoint x: 664, startPoint y: 253, endPoint x: 651, endPoint y: 127, distance: 126.3
click at [651, 127] on div at bounding box center [654, 220] width 146 height 324
drag, startPoint x: 668, startPoint y: 238, endPoint x: 665, endPoint y: 156, distance: 81.7
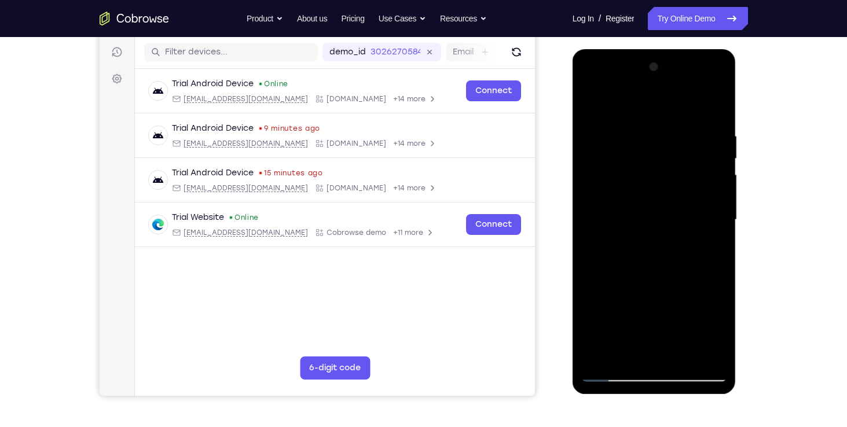
click at [665, 156] on div at bounding box center [654, 220] width 146 height 324
drag, startPoint x: 667, startPoint y: 170, endPoint x: 671, endPoint y: 243, distance: 73.0
click at [671, 243] on div at bounding box center [654, 220] width 146 height 324
drag, startPoint x: 671, startPoint y: 269, endPoint x: 671, endPoint y: 169, distance: 100.2
click at [671, 169] on div at bounding box center [654, 220] width 146 height 324
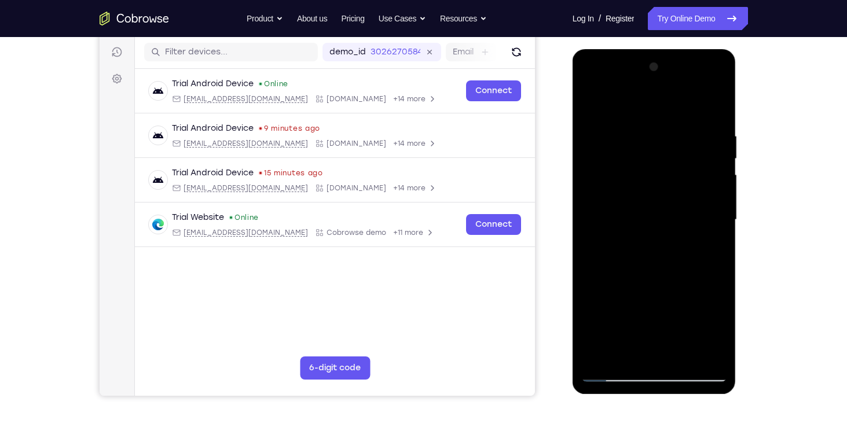
drag, startPoint x: 669, startPoint y: 246, endPoint x: 672, endPoint y: 145, distance: 100.8
click at [672, 145] on div at bounding box center [654, 220] width 146 height 324
drag, startPoint x: 669, startPoint y: 233, endPoint x: 672, endPoint y: 147, distance: 86.3
click at [672, 147] on div at bounding box center [654, 220] width 146 height 324
drag, startPoint x: 671, startPoint y: 237, endPoint x: 668, endPoint y: 104, distance: 133.8
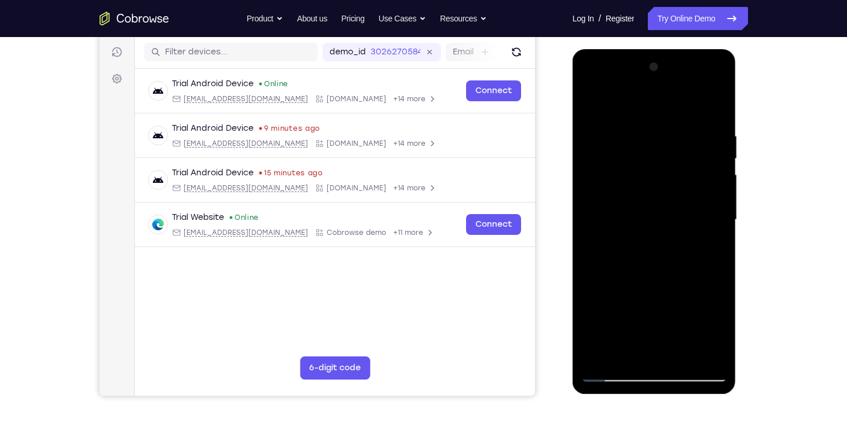
click at [668, 104] on div at bounding box center [654, 220] width 146 height 324
drag, startPoint x: 657, startPoint y: 240, endPoint x: 669, endPoint y: 109, distance: 130.9
click at [669, 109] on div at bounding box center [654, 220] width 146 height 324
drag, startPoint x: 679, startPoint y: 204, endPoint x: 664, endPoint y: 65, distance: 139.2
click at [664, 65] on div at bounding box center [654, 220] width 146 height 324
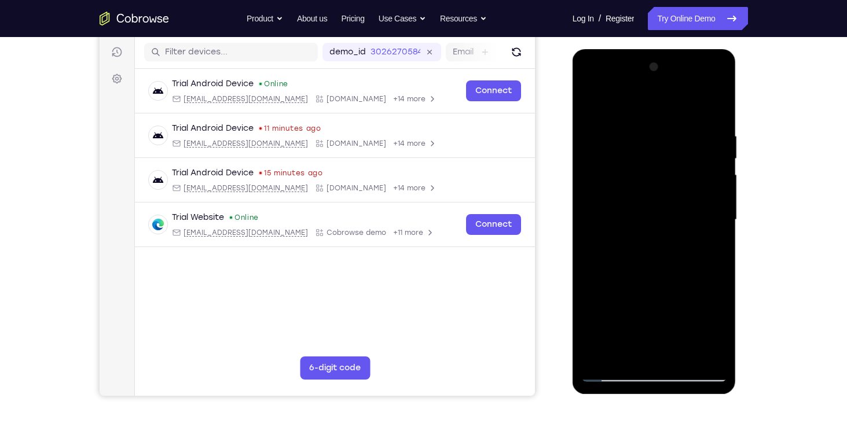
drag, startPoint x: 665, startPoint y: 216, endPoint x: 661, endPoint y: 112, distance: 104.3
click at [661, 112] on div at bounding box center [654, 220] width 146 height 324
drag, startPoint x: 665, startPoint y: 163, endPoint x: 658, endPoint y: 294, distance: 131.6
click at [658, 294] on div at bounding box center [654, 220] width 146 height 324
drag, startPoint x: 669, startPoint y: 284, endPoint x: 666, endPoint y: 350, distance: 65.5
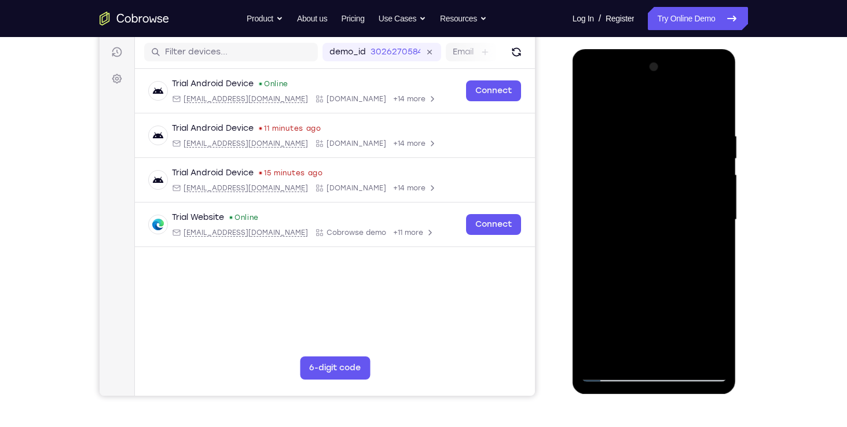
click at [666, 350] on div at bounding box center [654, 220] width 146 height 324
drag, startPoint x: 671, startPoint y: 311, endPoint x: 660, endPoint y: 146, distance: 165.4
click at [660, 146] on div at bounding box center [654, 220] width 146 height 324
drag, startPoint x: 664, startPoint y: 213, endPoint x: 664, endPoint y: 79, distance: 133.2
click at [664, 79] on div at bounding box center [654, 220] width 146 height 324
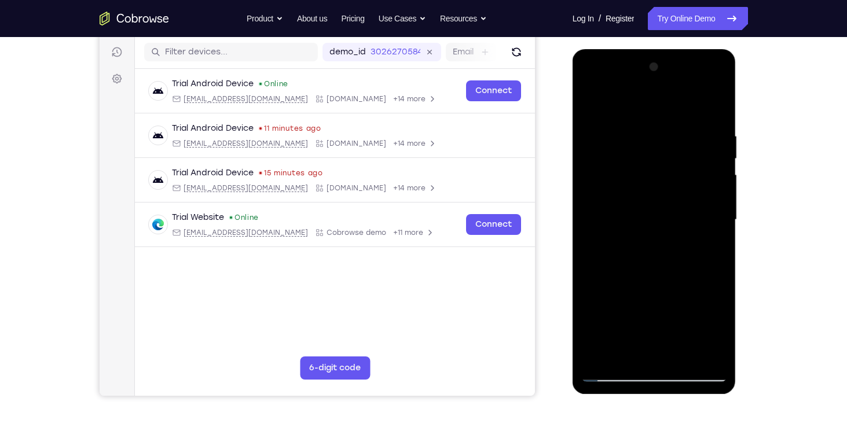
drag, startPoint x: 676, startPoint y: 272, endPoint x: 659, endPoint y: 98, distance: 174.0
click at [659, 98] on div at bounding box center [654, 220] width 146 height 324
drag, startPoint x: 670, startPoint y: 254, endPoint x: 671, endPoint y: 172, distance: 81.7
click at [671, 172] on div at bounding box center [654, 220] width 146 height 324
click at [719, 200] on div at bounding box center [654, 220] width 146 height 324
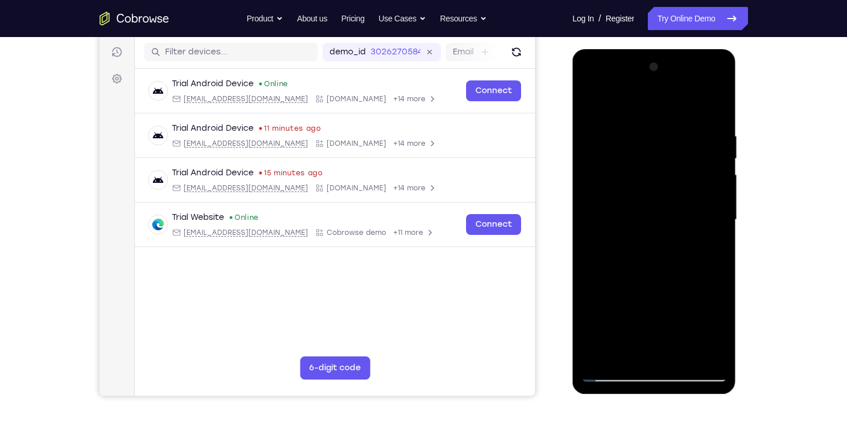
click at [719, 200] on div at bounding box center [654, 220] width 146 height 324
drag, startPoint x: 664, startPoint y: 260, endPoint x: 669, endPoint y: 141, distance: 119.4
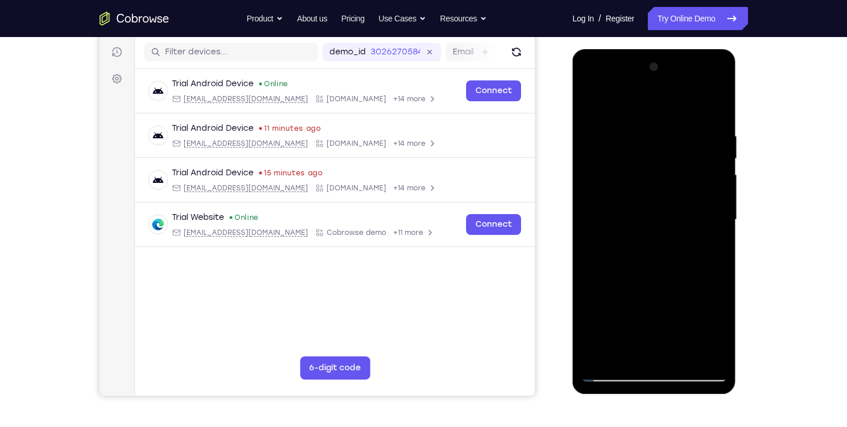
click at [669, 141] on div at bounding box center [654, 220] width 146 height 324
drag, startPoint x: 687, startPoint y: 220, endPoint x: 679, endPoint y: 93, distance: 127.1
click at [679, 93] on div at bounding box center [654, 220] width 146 height 324
drag, startPoint x: 682, startPoint y: 257, endPoint x: 691, endPoint y: 144, distance: 113.3
click at [691, 144] on div at bounding box center [654, 220] width 146 height 324
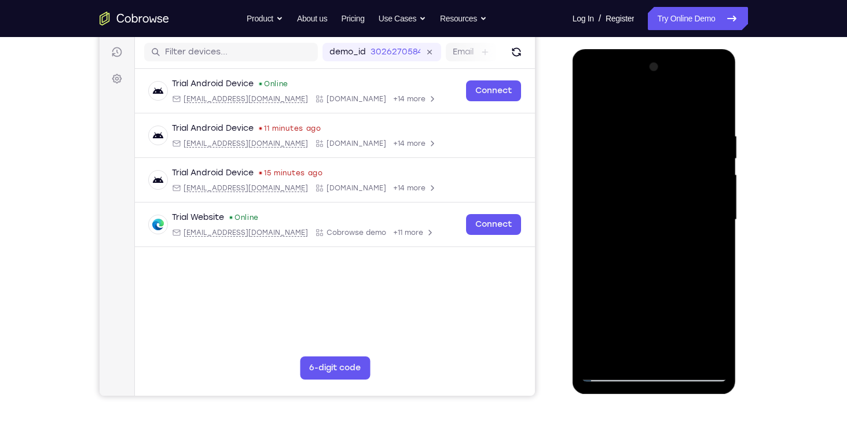
drag, startPoint x: 652, startPoint y: 232, endPoint x: 674, endPoint y: 103, distance: 130.4
click at [674, 103] on div at bounding box center [654, 220] width 146 height 324
drag, startPoint x: 661, startPoint y: 230, endPoint x: 676, endPoint y: 106, distance: 125.4
click at [676, 106] on div at bounding box center [654, 220] width 146 height 324
drag, startPoint x: 640, startPoint y: 260, endPoint x: 667, endPoint y: 133, distance: 129.6
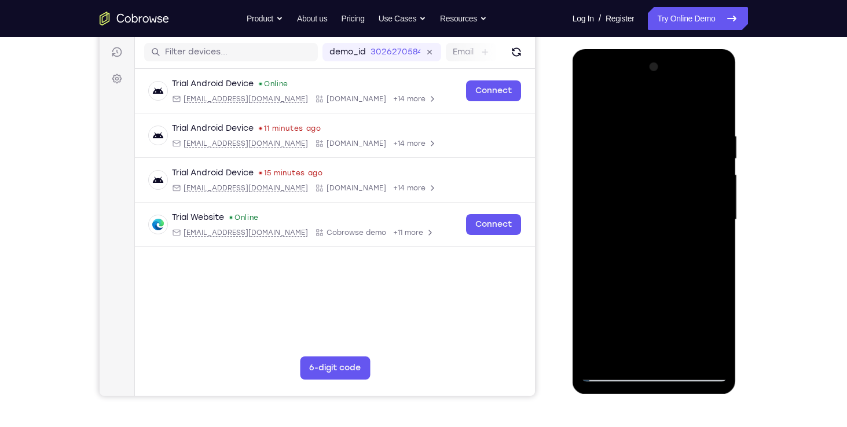
click at [667, 133] on div at bounding box center [654, 220] width 146 height 324
drag, startPoint x: 652, startPoint y: 226, endPoint x: 661, endPoint y: 138, distance: 88.5
click at [661, 138] on div at bounding box center [654, 220] width 146 height 324
drag, startPoint x: 656, startPoint y: 212, endPoint x: 661, endPoint y: 166, distance: 46.0
click at [661, 166] on div at bounding box center [654, 220] width 146 height 324
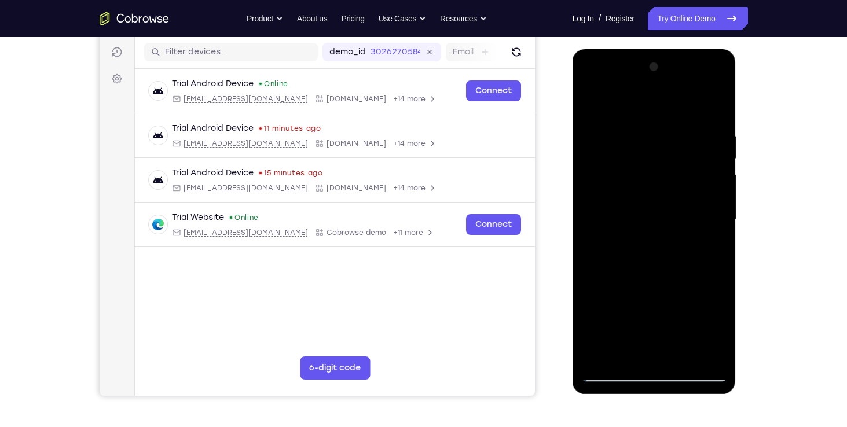
drag, startPoint x: 660, startPoint y: 221, endPoint x: 668, endPoint y: 76, distance: 145.6
click at [668, 76] on div at bounding box center [654, 220] width 146 height 324
drag, startPoint x: 661, startPoint y: 217, endPoint x: 668, endPoint y: 91, distance: 126.5
click at [668, 91] on div at bounding box center [654, 220] width 146 height 324
drag, startPoint x: 655, startPoint y: 211, endPoint x: 658, endPoint y: 103, distance: 108.9
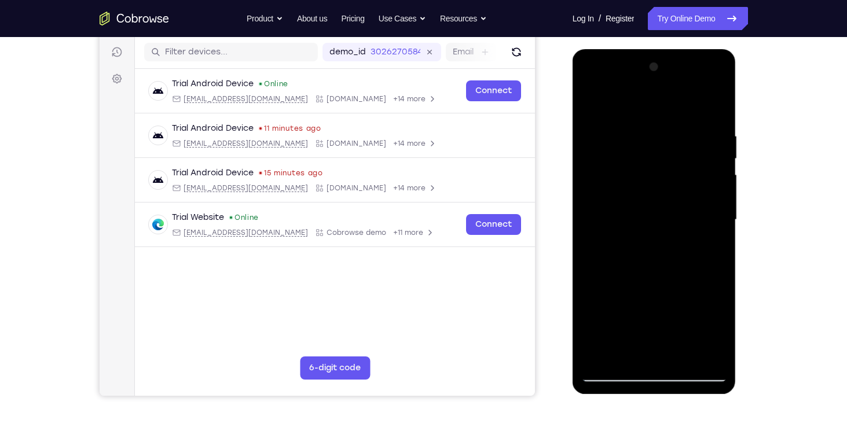
click at [658, 103] on div at bounding box center [654, 220] width 146 height 324
drag, startPoint x: 663, startPoint y: 189, endPoint x: 666, endPoint y: 92, distance: 96.8
click at [666, 92] on div at bounding box center [654, 220] width 146 height 324
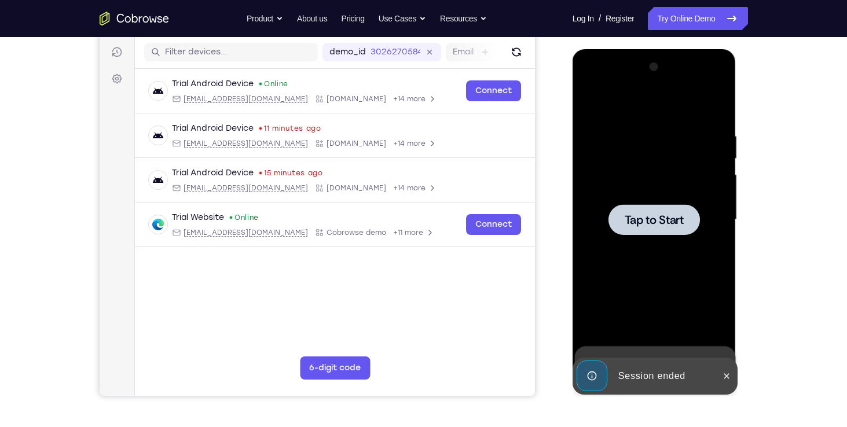
click at [655, 236] on div at bounding box center [654, 220] width 146 height 324
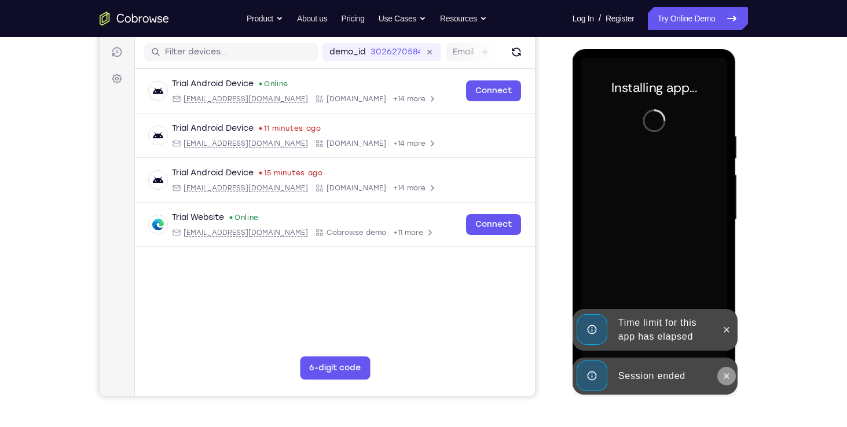
click at [722, 372] on icon at bounding box center [726, 376] width 9 height 9
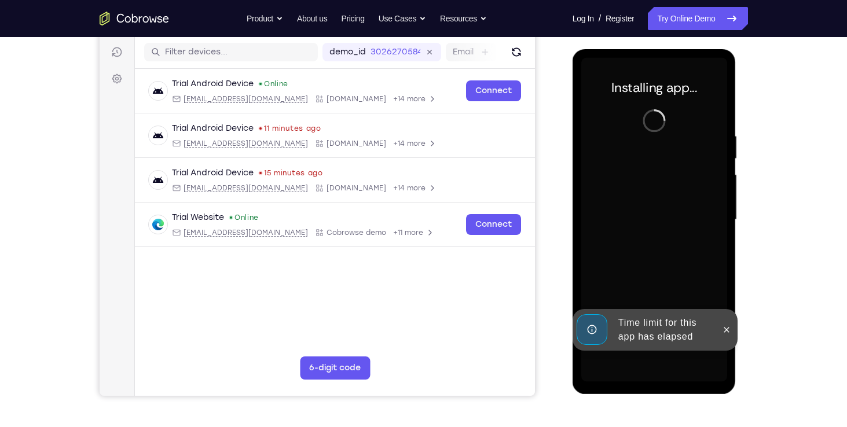
click at [722, 397] on div "Time limit for this app has elapsed Session ended" at bounding box center [655, 397] width 165 height 0
click at [722, 351] on div "Time limit for this app has elapsed" at bounding box center [655, 330] width 165 height 42
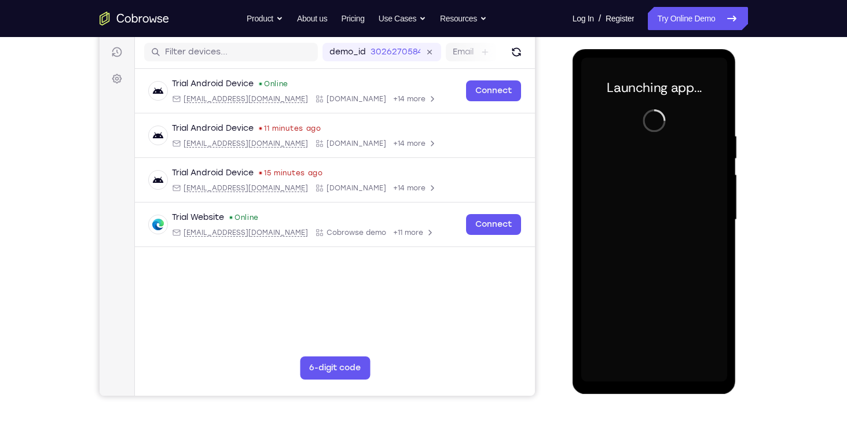
click at [721, 371] on div at bounding box center [654, 220] width 146 height 324
click at [722, 371] on div at bounding box center [654, 220] width 146 height 324
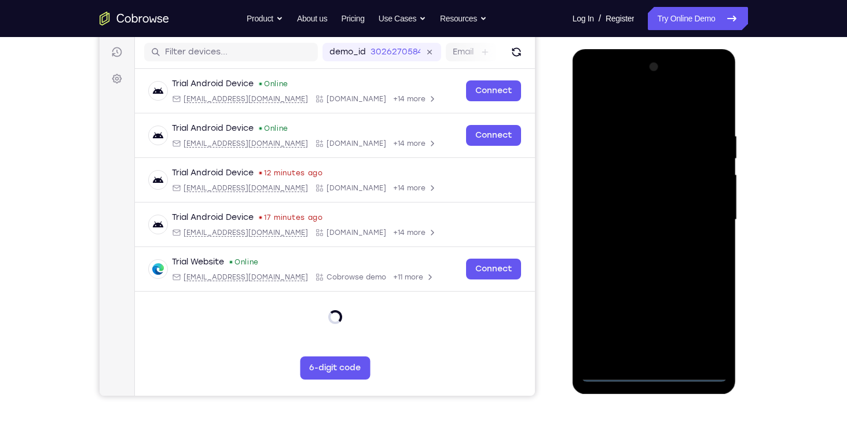
click at [650, 371] on div at bounding box center [654, 220] width 146 height 324
click at [704, 320] on div at bounding box center [654, 220] width 146 height 324
click at [646, 108] on div at bounding box center [654, 220] width 146 height 324
click at [701, 215] on div at bounding box center [654, 220] width 146 height 324
click at [641, 239] on div at bounding box center [654, 220] width 146 height 324
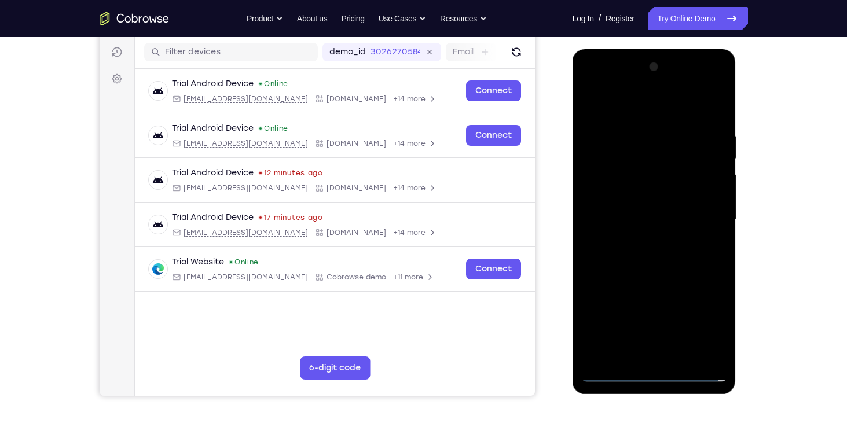
click at [650, 192] on div at bounding box center [654, 220] width 146 height 324
click at [650, 208] on div at bounding box center [654, 220] width 146 height 324
click at [719, 220] on div at bounding box center [654, 220] width 146 height 324
click at [665, 250] on div at bounding box center [654, 220] width 146 height 324
click at [694, 228] on div at bounding box center [654, 220] width 146 height 324
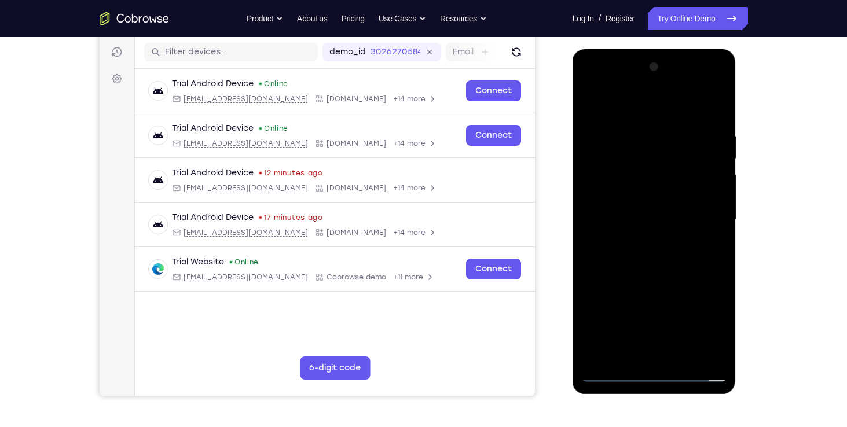
click at [651, 190] on div at bounding box center [654, 220] width 146 height 324
click at [514, 52] on icon "Refresh" at bounding box center [516, 52] width 16 height 16
click at [667, 355] on div at bounding box center [654, 220] width 146 height 324
click at [695, 374] on div at bounding box center [654, 220] width 146 height 324
